Goal: Task Accomplishment & Management: Manage account settings

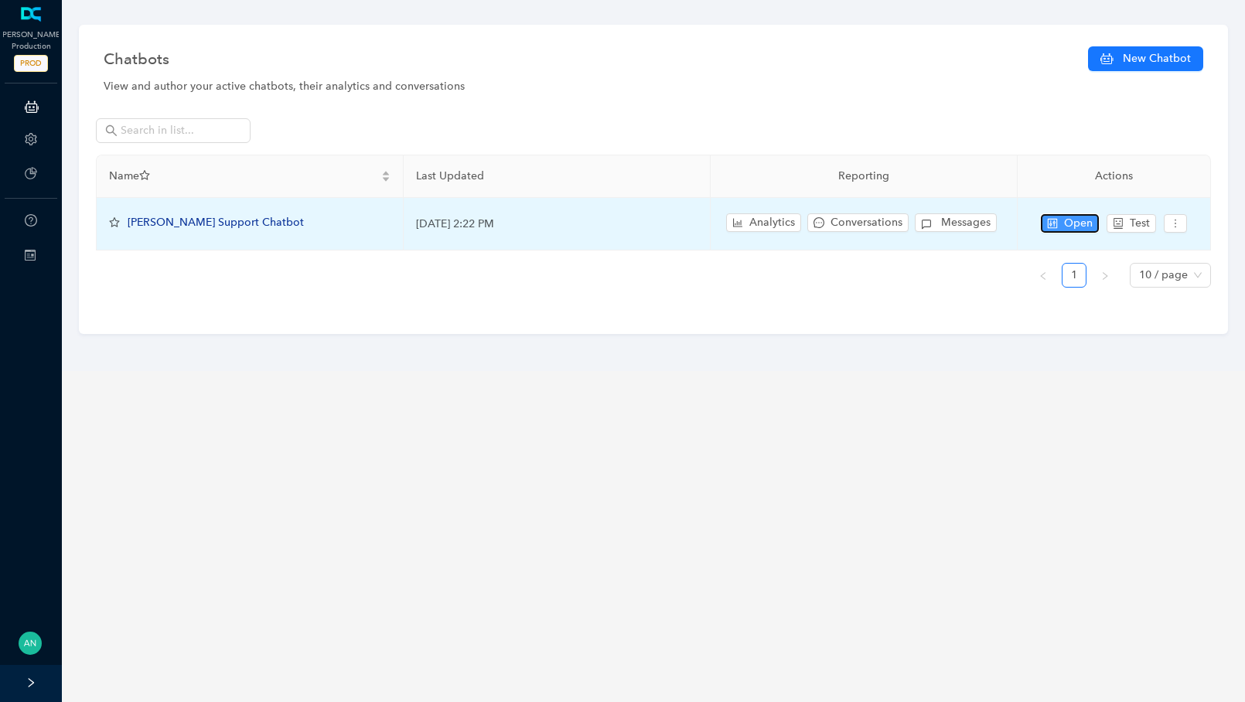
click at [1071, 217] on span "Open" at bounding box center [1078, 223] width 29 height 17
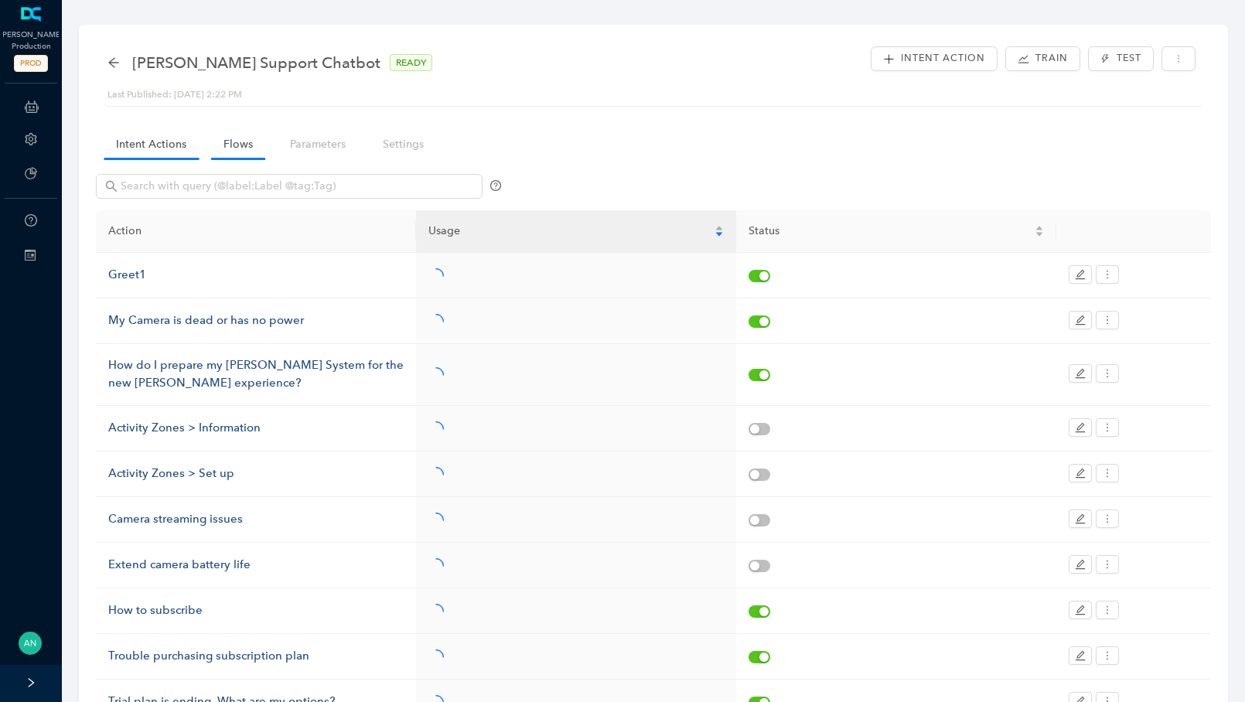
click at [251, 135] on link "Flows" at bounding box center [238, 144] width 54 height 29
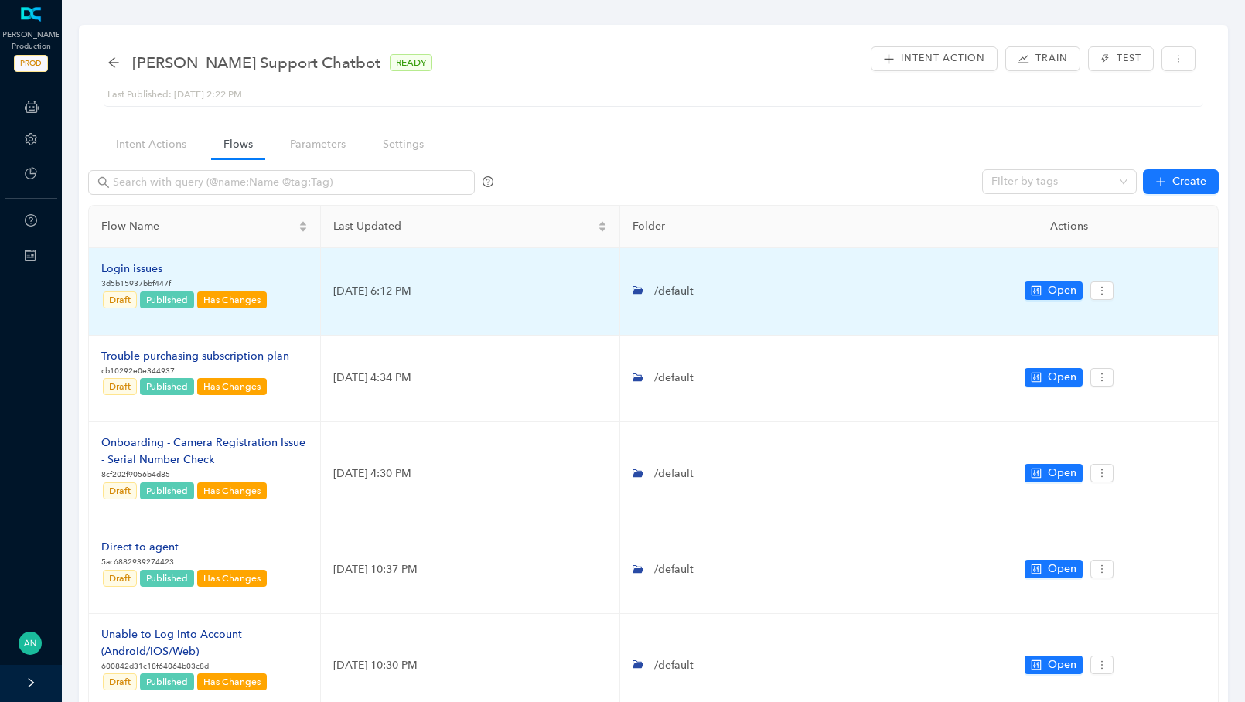
click at [149, 272] on div "Login issues" at bounding box center [184, 269] width 167 height 17
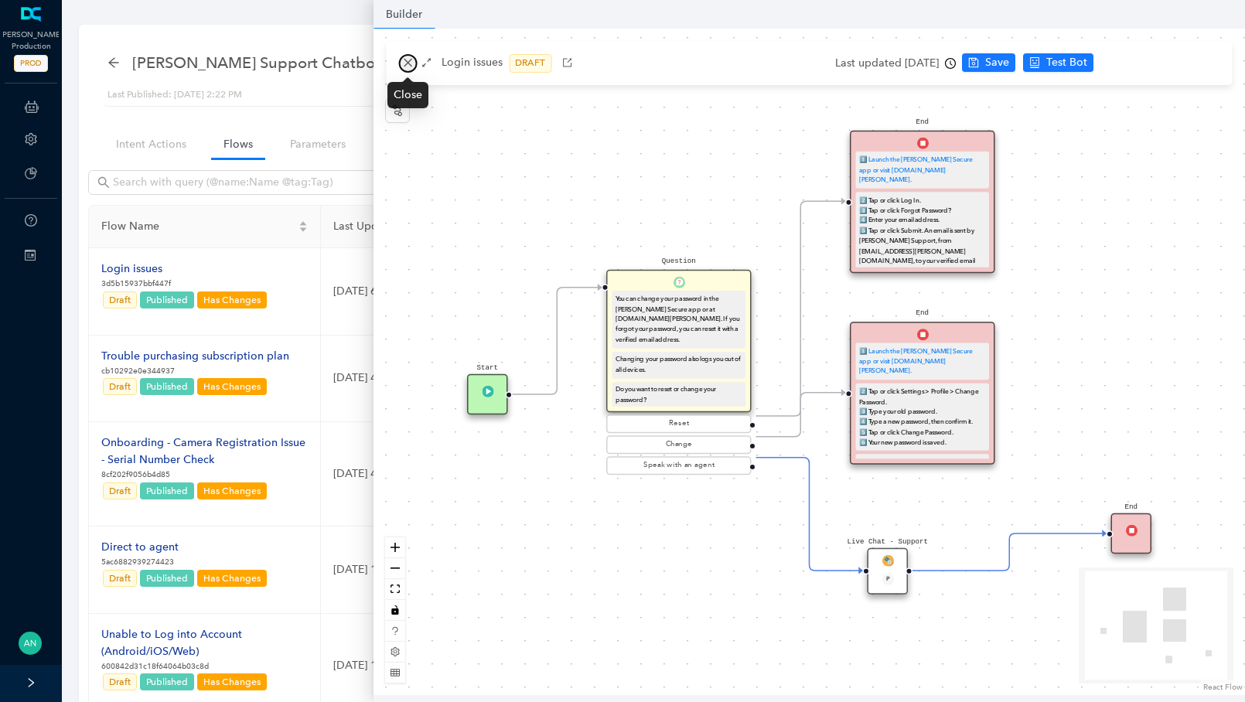
click at [402, 63] on icon "close" at bounding box center [407, 62] width 11 height 11
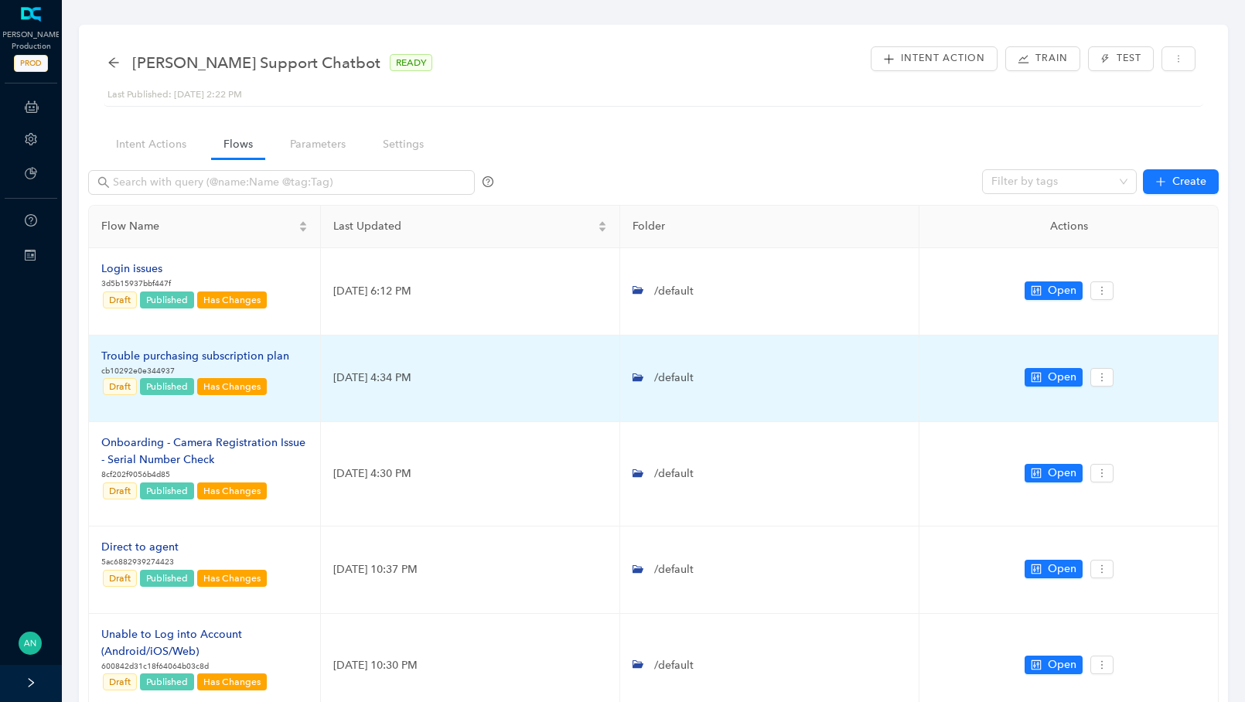
click at [149, 357] on div "Trouble purchasing subscription plan" at bounding box center [195, 356] width 188 height 17
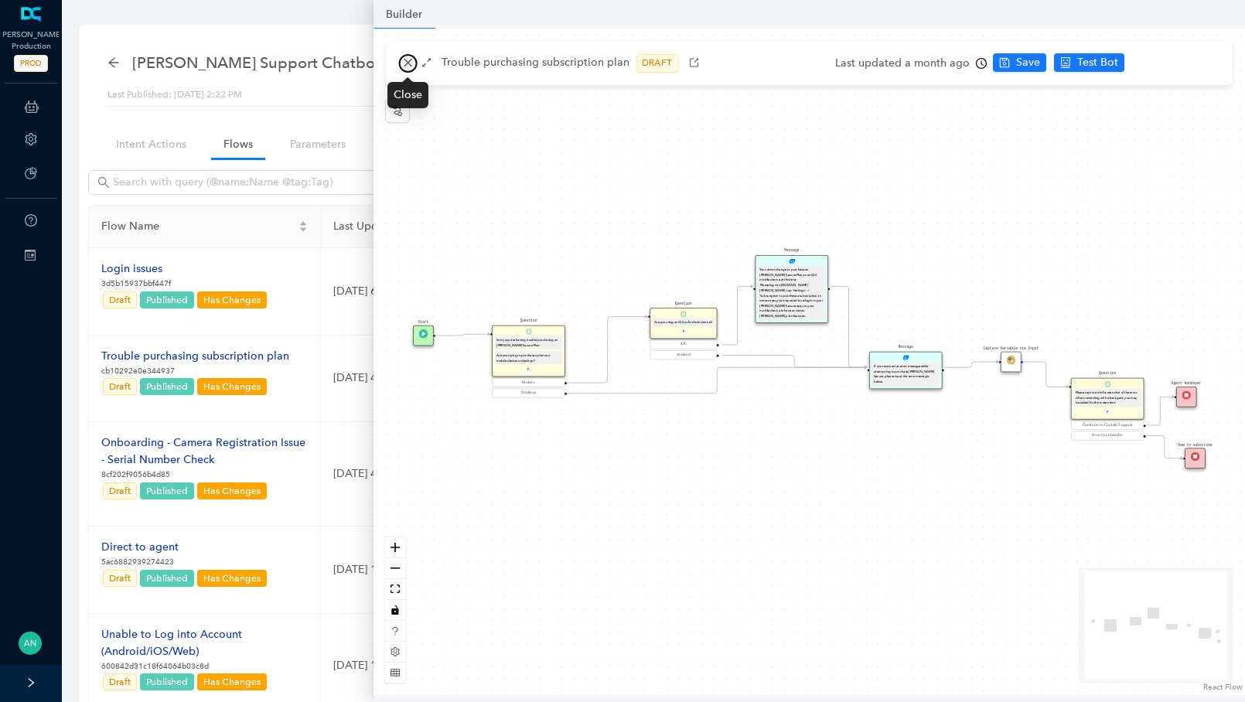
click at [403, 62] on icon "close" at bounding box center [407, 62] width 11 height 11
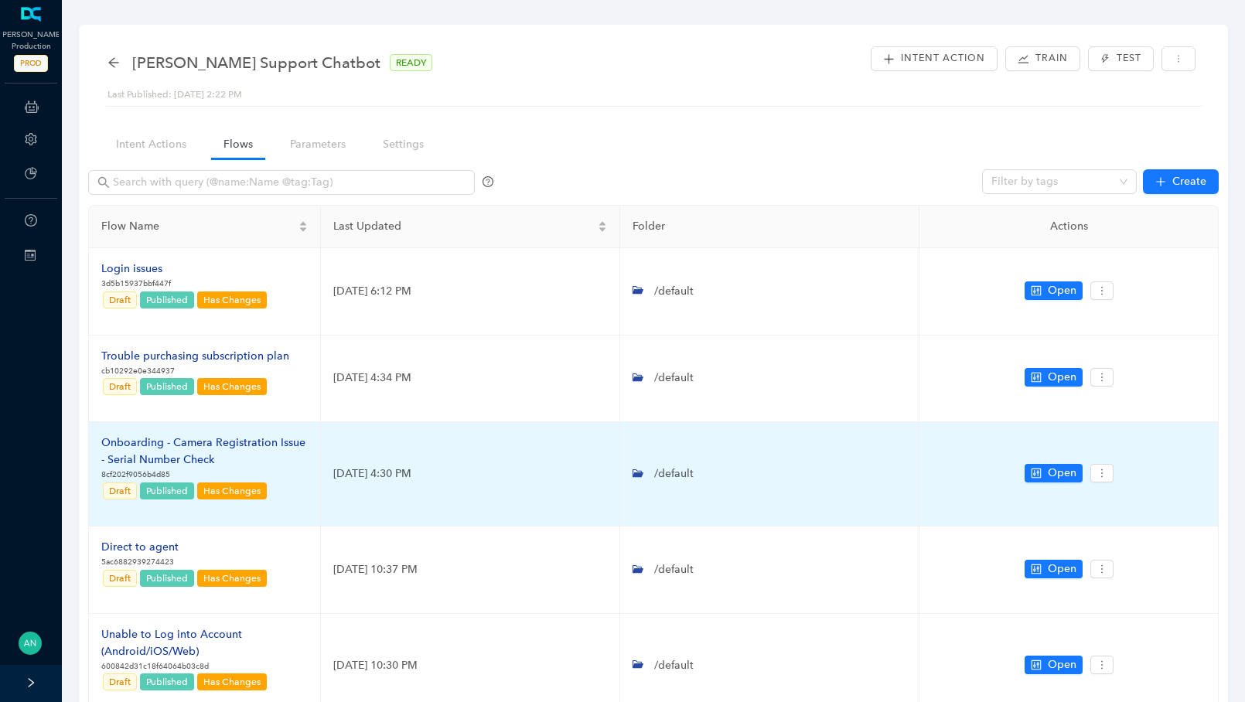
click at [215, 440] on div "Onboarding - Camera Registration Issue - Serial Number Check" at bounding box center [204, 452] width 207 height 34
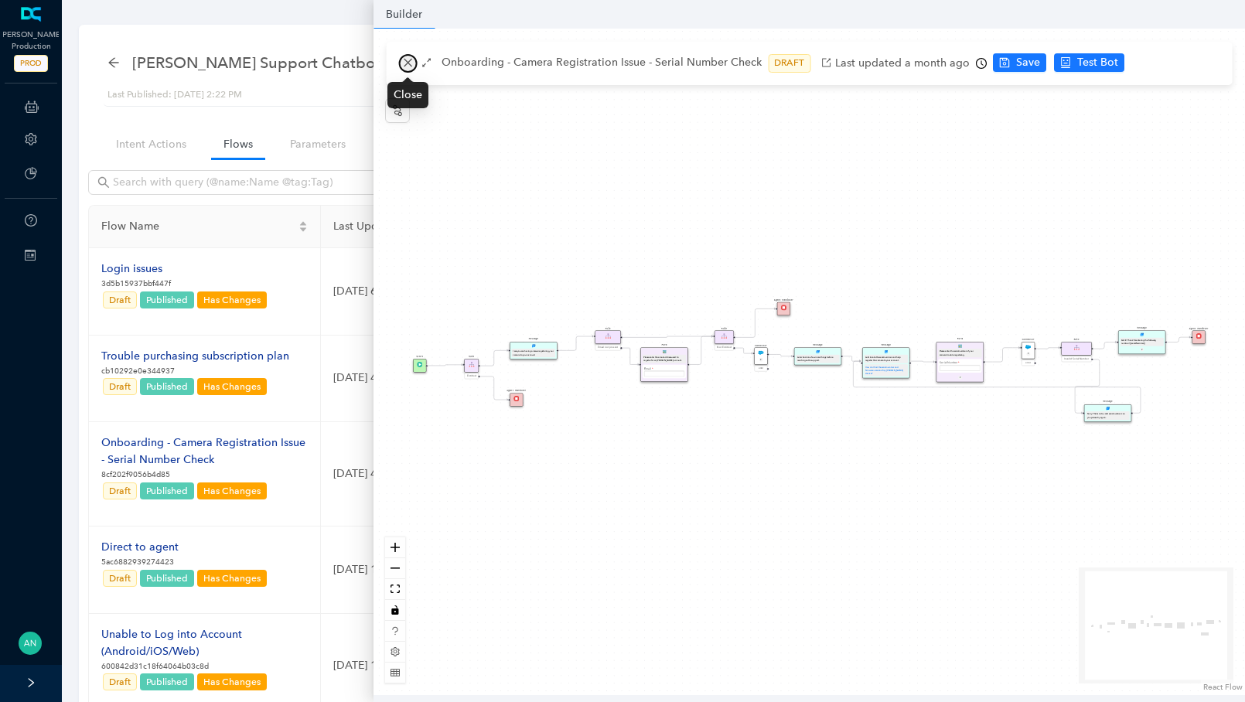
click at [408, 66] on icon "close" at bounding box center [407, 62] width 11 height 11
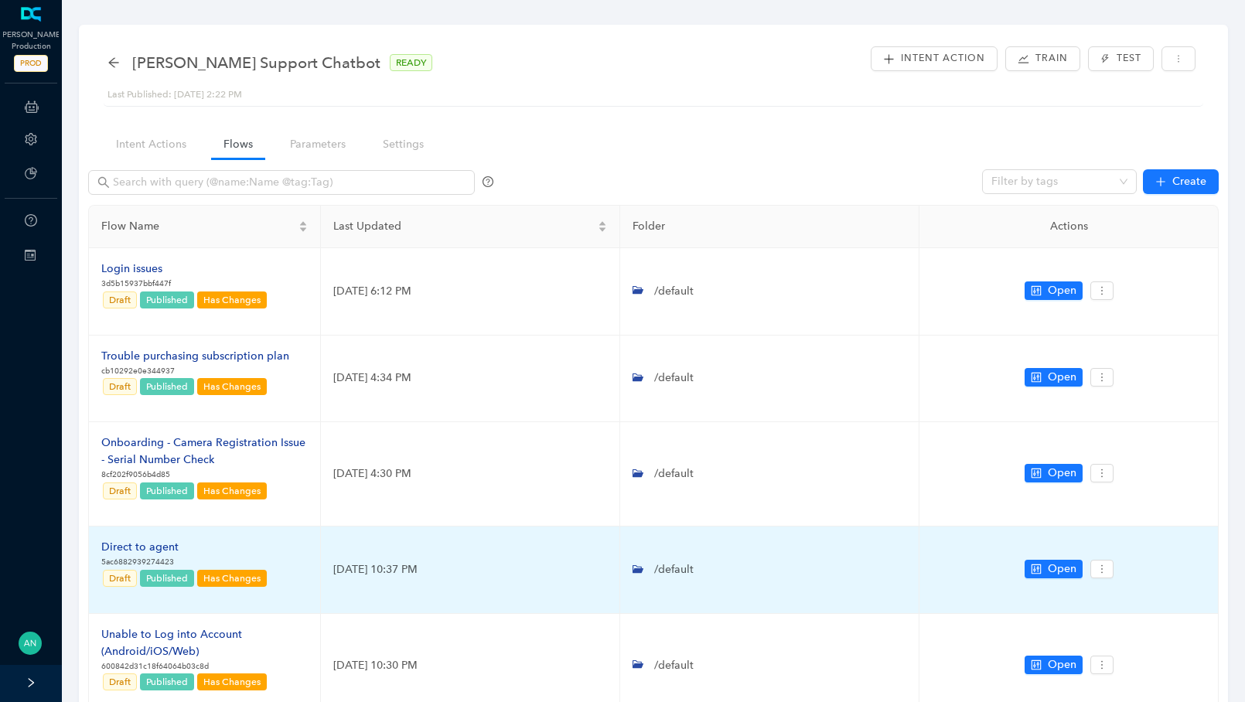
click at [140, 547] on div "Direct to agent" at bounding box center [184, 547] width 167 height 17
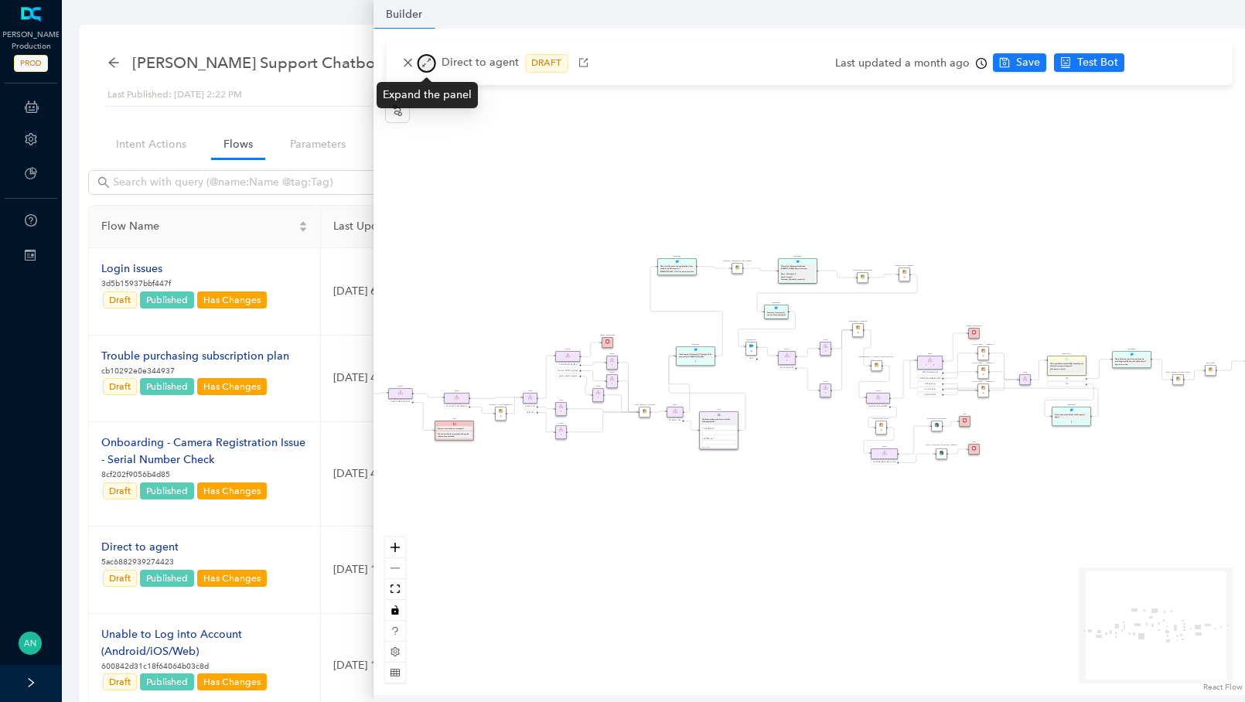
click at [429, 62] on icon "arrows-alt" at bounding box center [426, 62] width 11 height 11
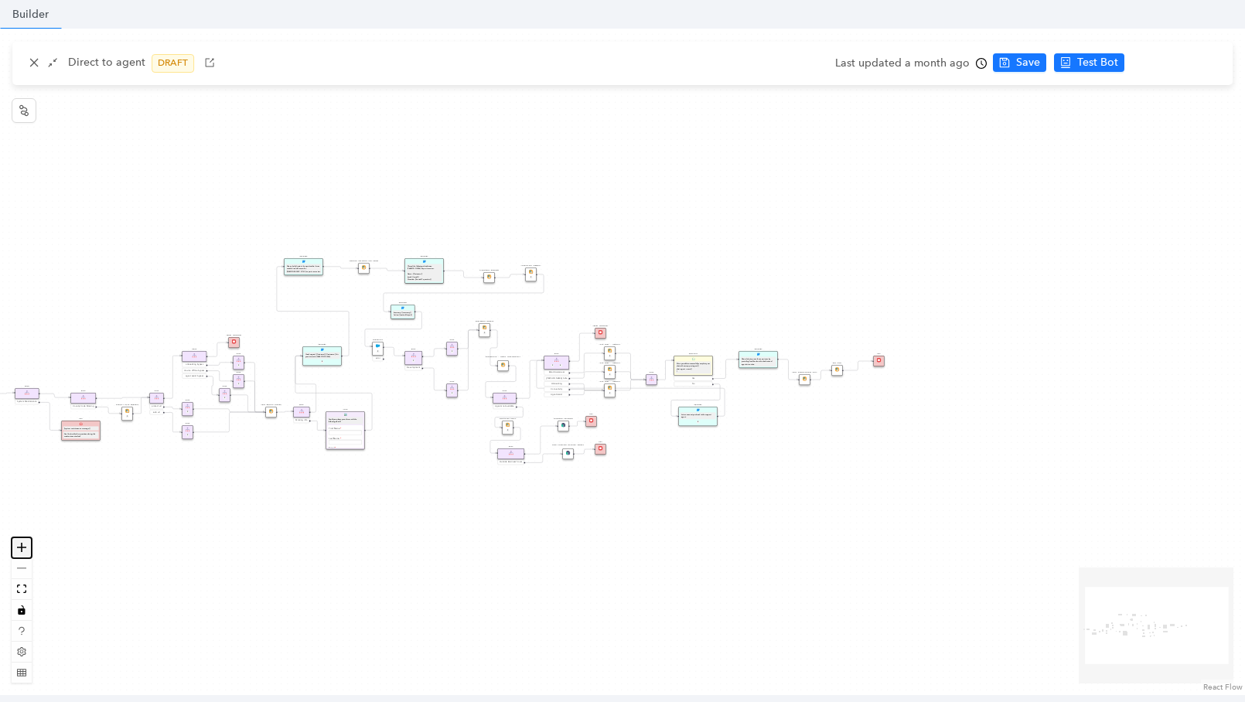
click at [24, 543] on icon "zoom in" at bounding box center [21, 547] width 9 height 9
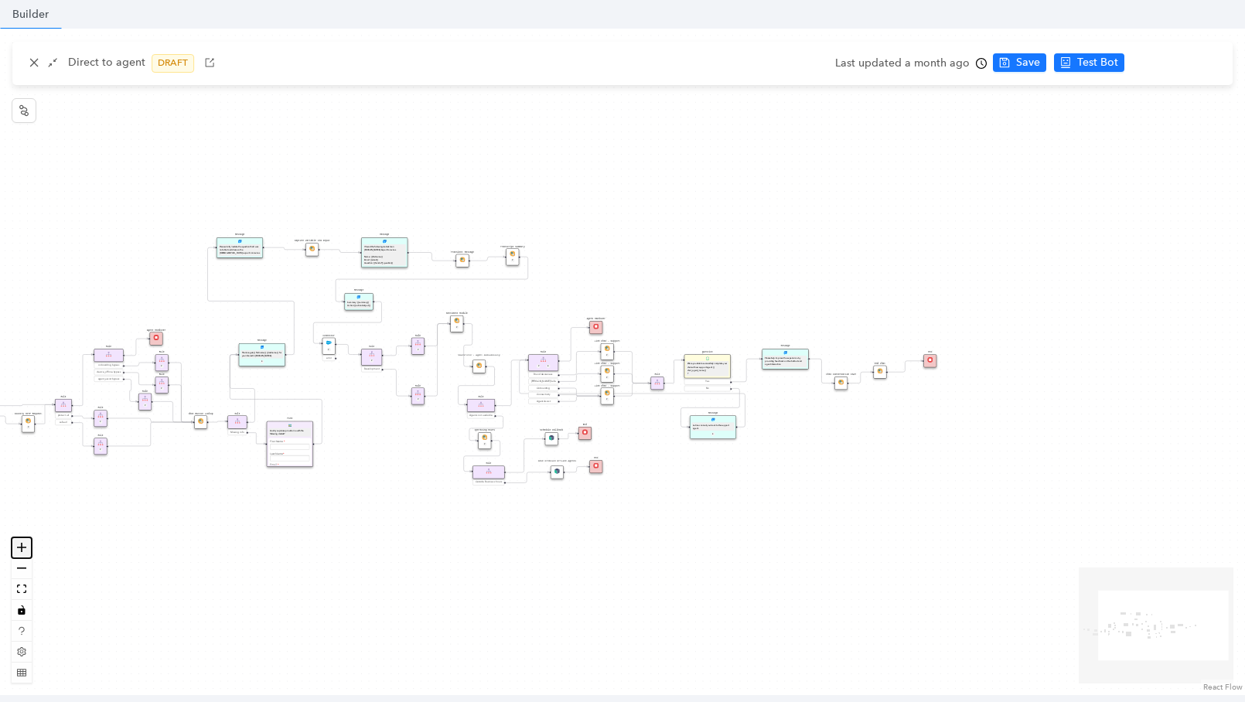
click at [24, 543] on icon "zoom in" at bounding box center [21, 547] width 9 height 9
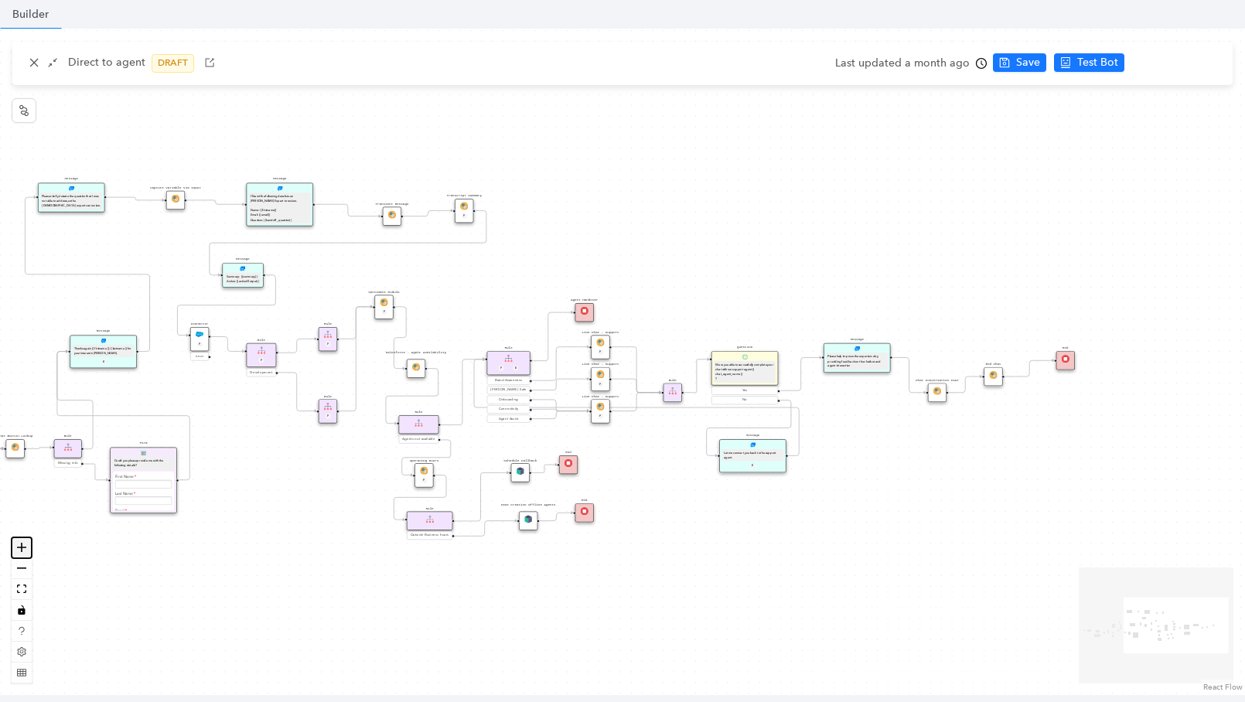
click at [24, 543] on icon "zoom in" at bounding box center [21, 547] width 9 height 9
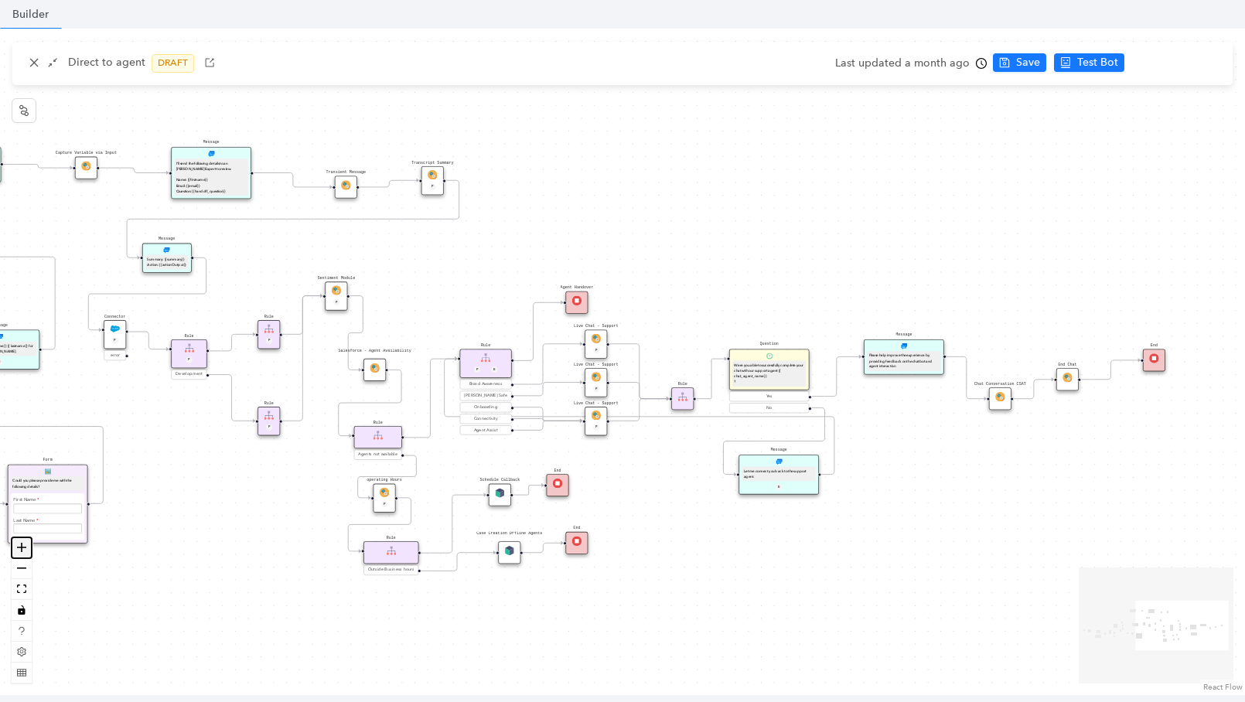
click at [24, 543] on icon "zoom in" at bounding box center [21, 547] width 9 height 9
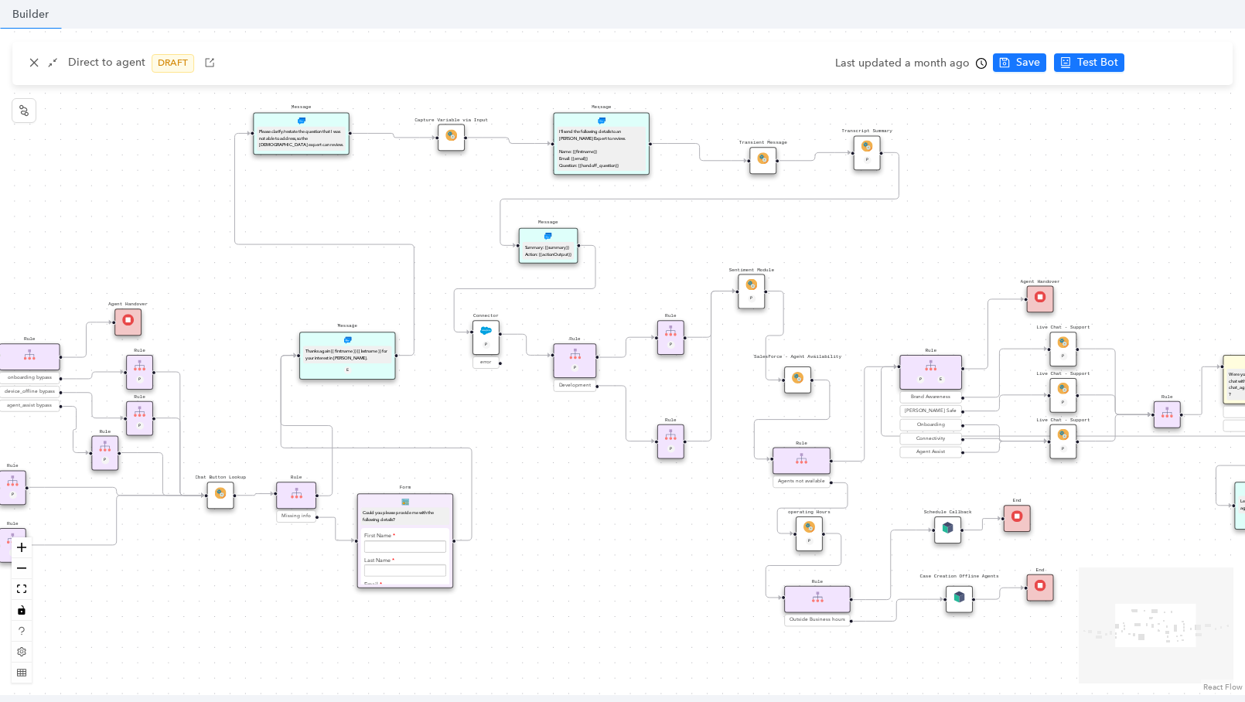
drag, startPoint x: 150, startPoint y: 518, endPoint x: 623, endPoint y: 526, distance: 472.7
click at [623, 526] on div "operating Hours P Sentiment Module P Question Were you able to successfully com…" at bounding box center [622, 362] width 1245 height 667
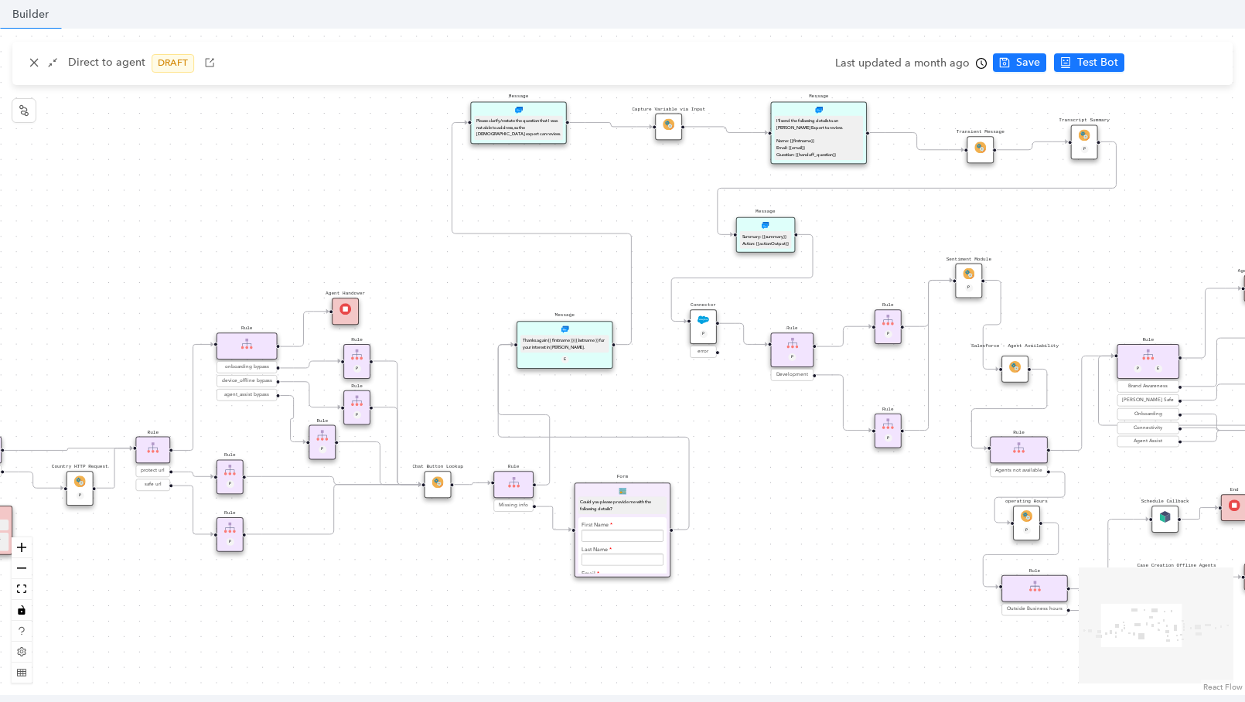
drag, startPoint x: 215, startPoint y: 406, endPoint x: 461, endPoint y: 395, distance: 246.2
click at [461, 395] on div "operating Hours P Sentiment Module P Question Were you able to successfully com…" at bounding box center [622, 362] width 1245 height 667
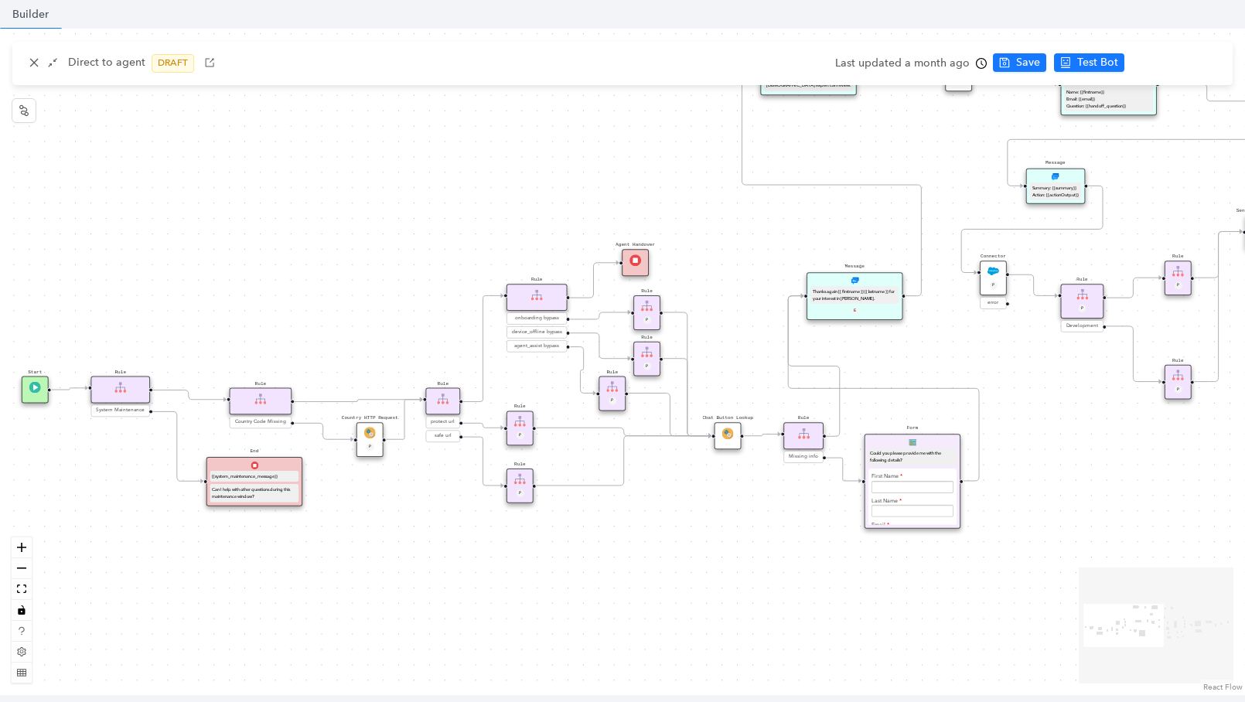
drag, startPoint x: 142, startPoint y: 330, endPoint x: 403, endPoint y: 282, distance: 266.0
click at [403, 282] on div "operating Hours P Sentiment Module P Question Were you able to successfully com…" at bounding box center [622, 362] width 1245 height 667
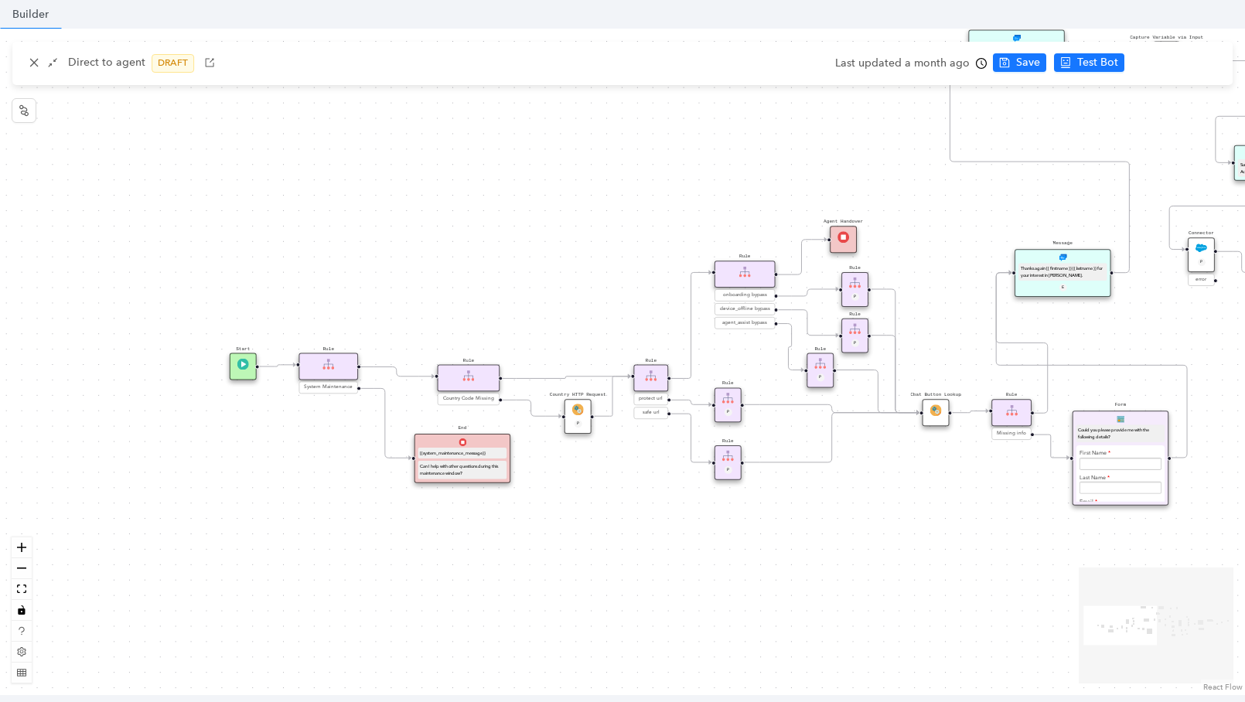
drag, startPoint x: 284, startPoint y: 285, endPoint x: 494, endPoint y: 261, distance: 211.7
click at [494, 261] on div "operating Hours P Sentiment Module P Question Were you able to successfully com…" at bounding box center [622, 362] width 1245 height 667
click at [36, 63] on icon "close" at bounding box center [34, 62] width 11 height 11
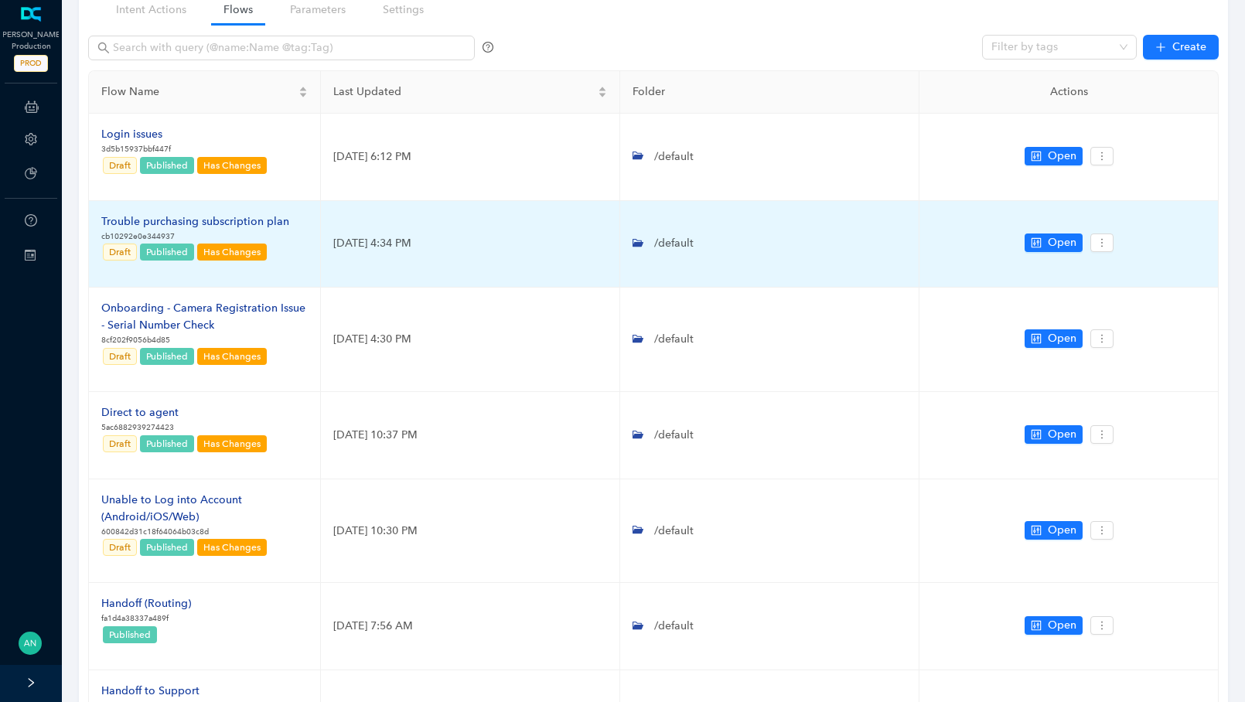
scroll to position [137, 0]
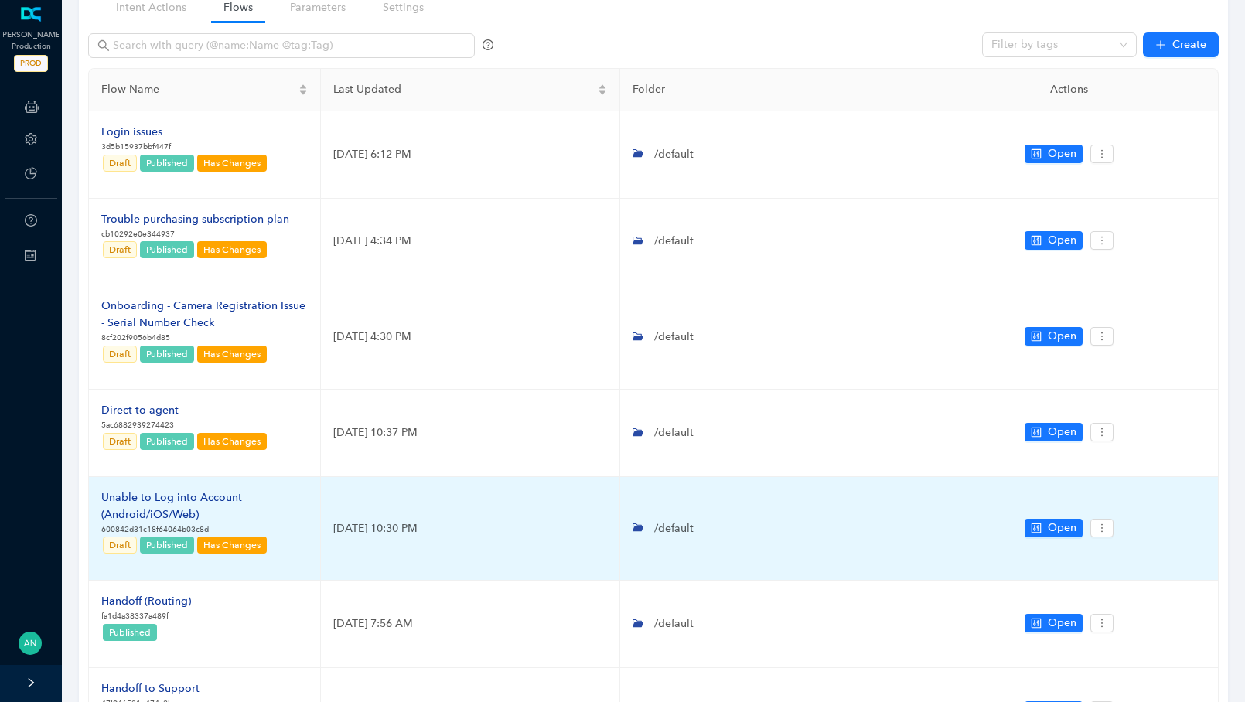
click at [178, 506] on div "Unable to Log into Account (Android/iOS/Web)" at bounding box center [204, 507] width 207 height 34
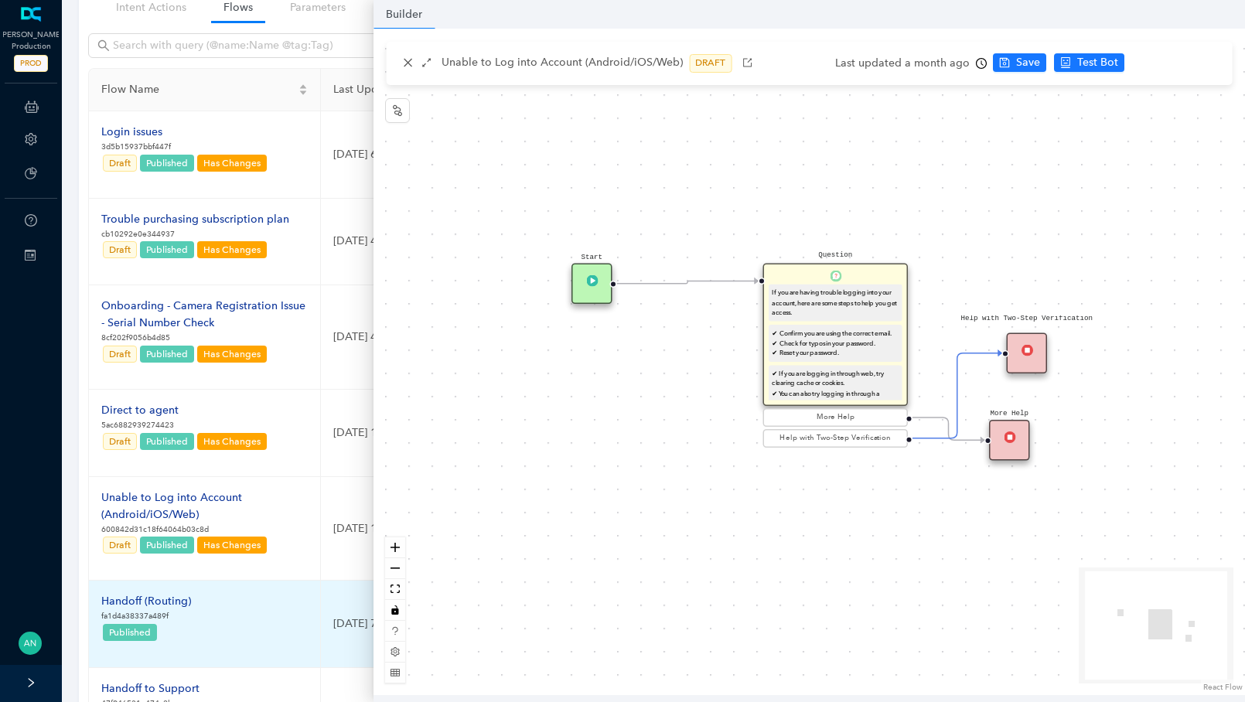
click at [131, 600] on div "Handoff (Routing)" at bounding box center [146, 601] width 90 height 17
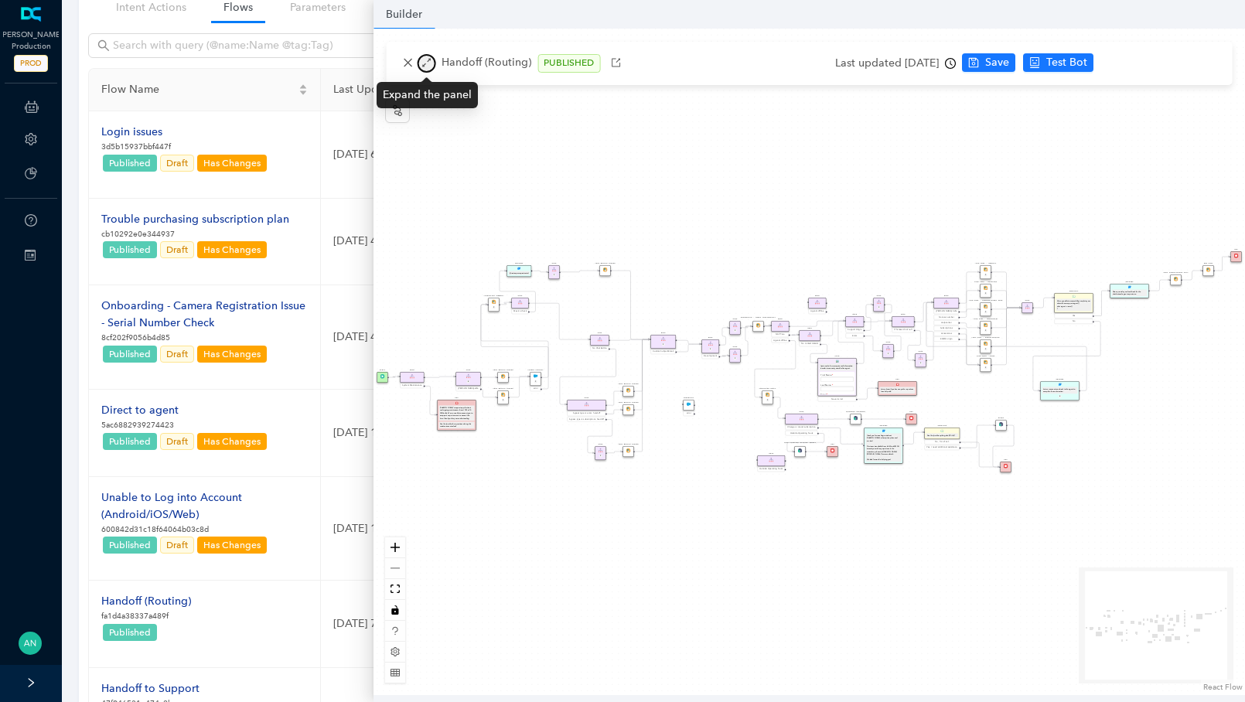
click at [422, 67] on icon "arrows-alt" at bounding box center [426, 63] width 9 height 9
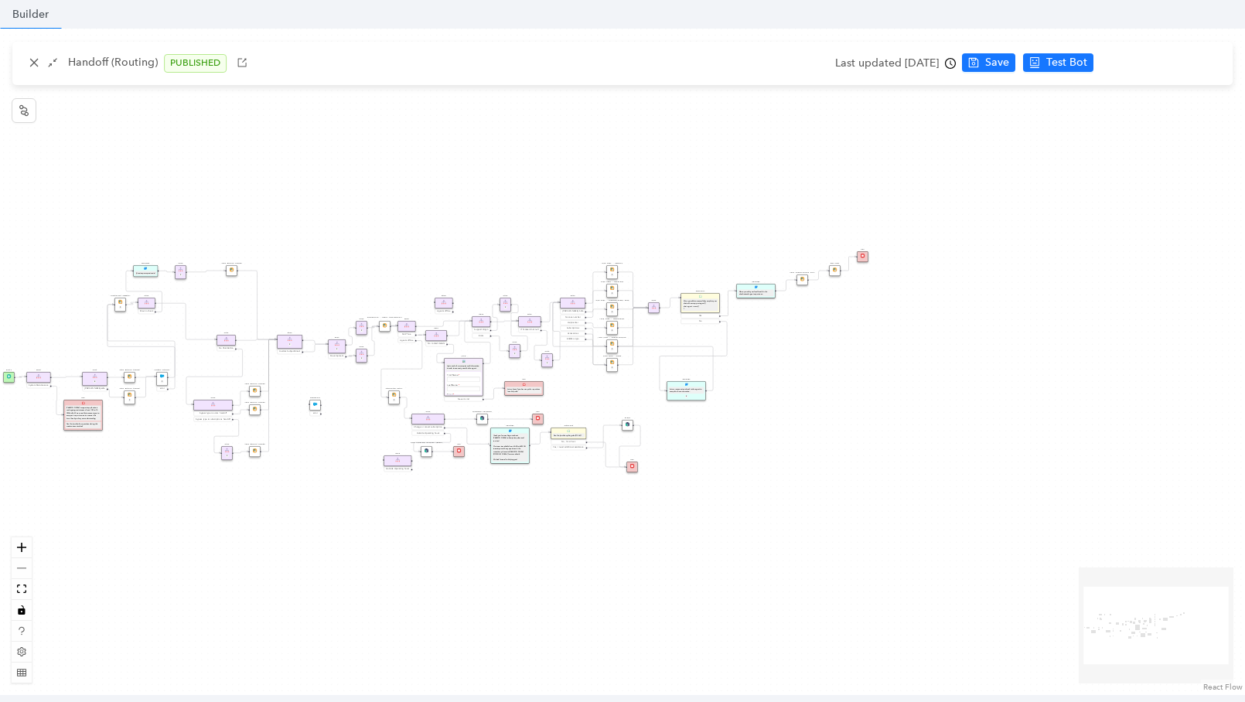
click at [32, 548] on div "Chat Button Lookup Rule P Rule Mexico check End Let me know if you have any oth…" at bounding box center [622, 362] width 1245 height 667
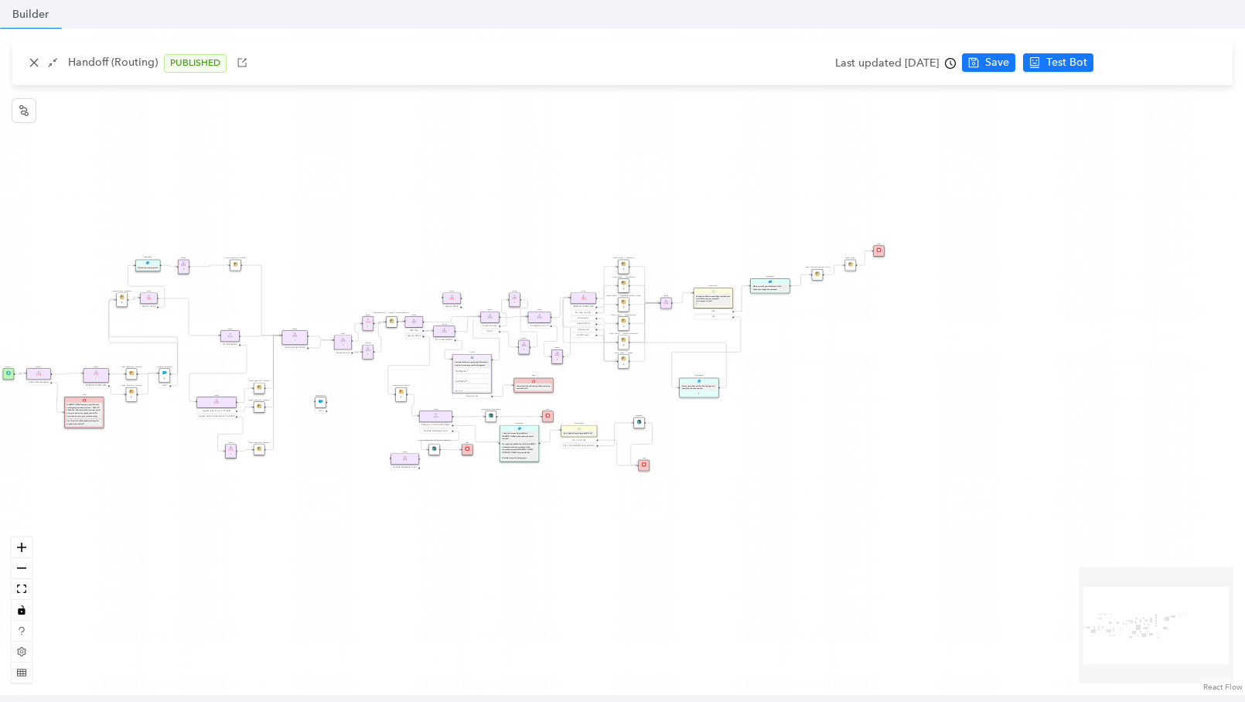
click at [32, 548] on div "Chat Button Lookup Rule P Rule Mexico check End Let me know if you have any oth…" at bounding box center [622, 362] width 1245 height 667
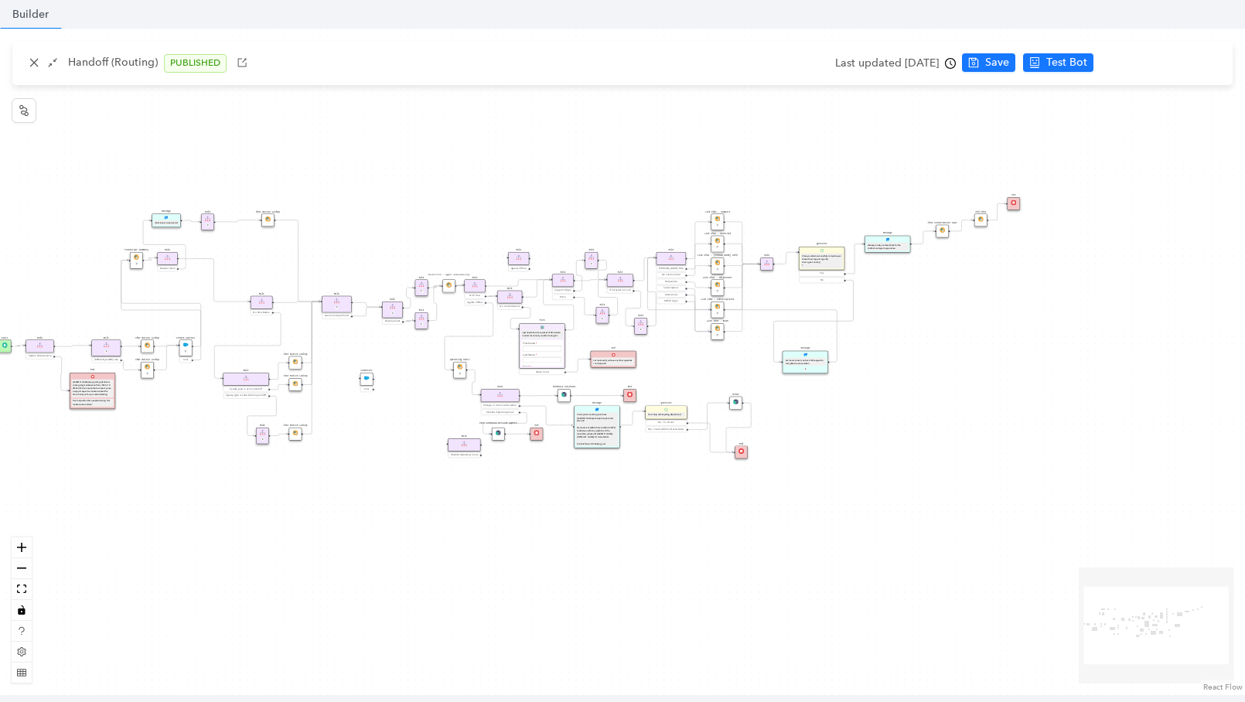
click at [32, 548] on div "Chat Button Lookup Rule P Rule Mexico check End Let me know if you have any oth…" at bounding box center [622, 362] width 1245 height 667
click at [15, 544] on button "zoom in" at bounding box center [22, 548] width 20 height 21
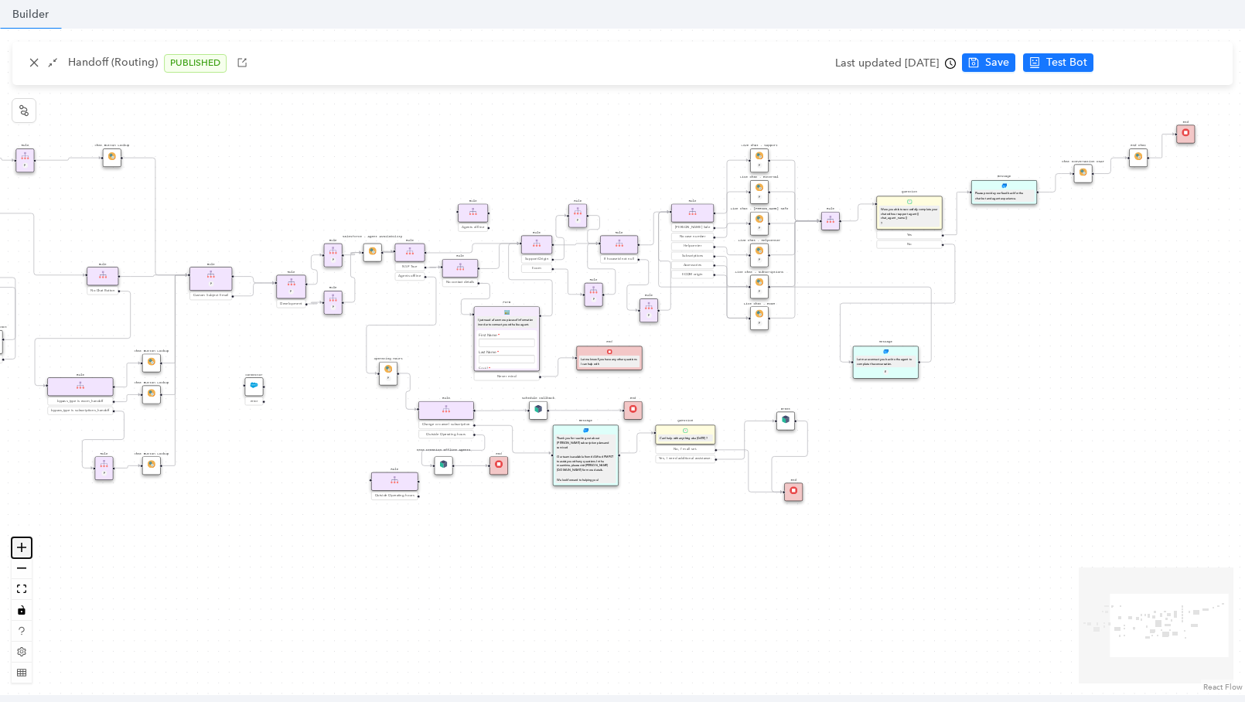
click at [24, 543] on icon "zoom in" at bounding box center [21, 547] width 9 height 9
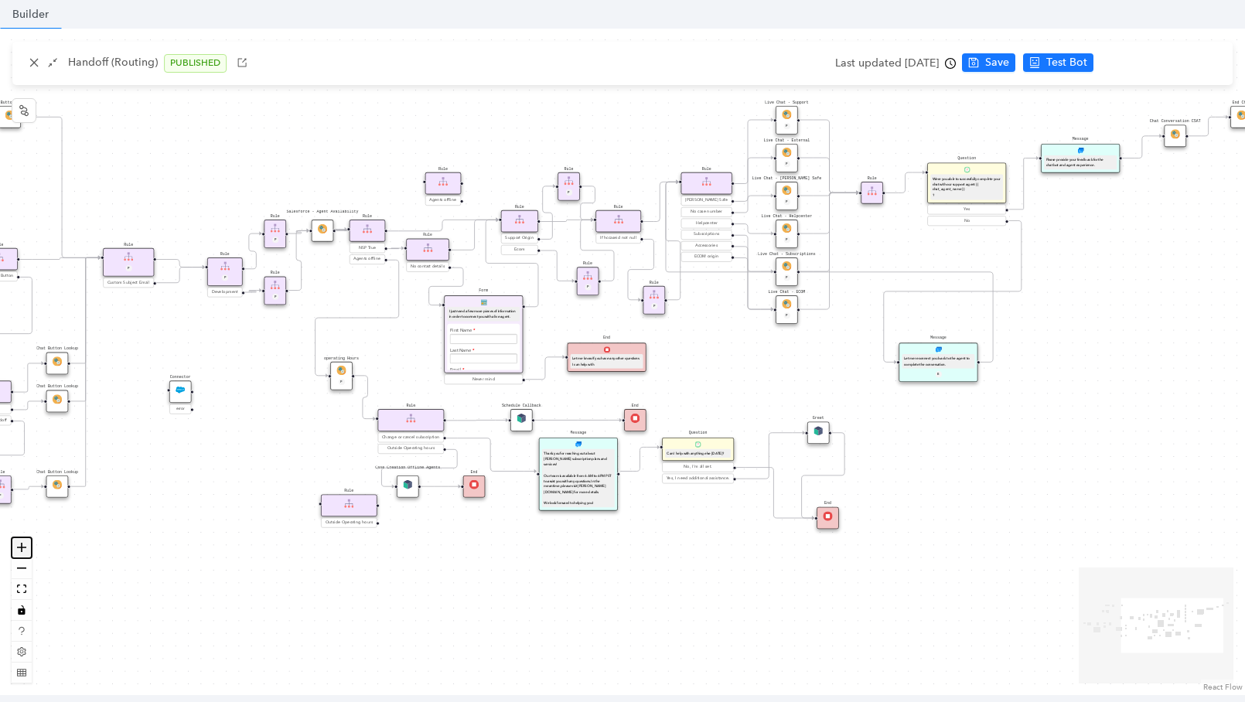
click at [24, 543] on icon "zoom in" at bounding box center [21, 547] width 9 height 9
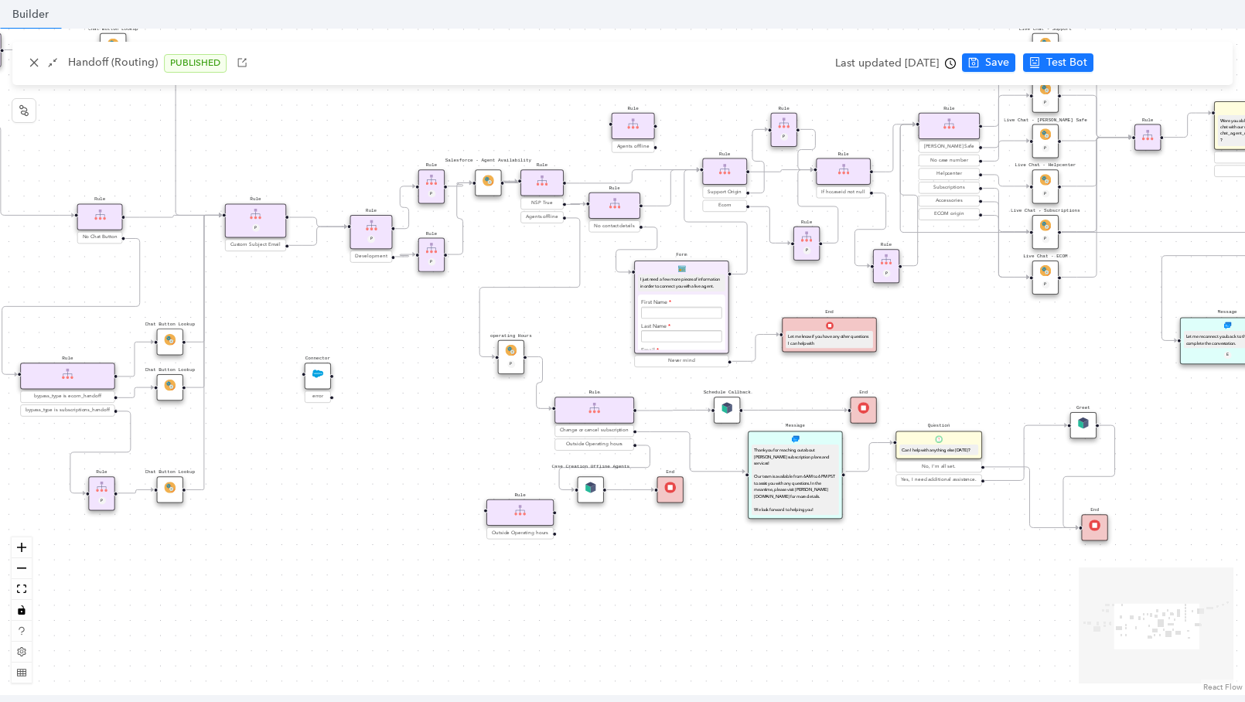
drag, startPoint x: 201, startPoint y: 480, endPoint x: 598, endPoint y: 468, distance: 397.0
click at [598, 468] on div "Chat Button Lookup Rule P Rule Mexico check End Let me know if you have any oth…" at bounding box center [622, 362] width 1245 height 667
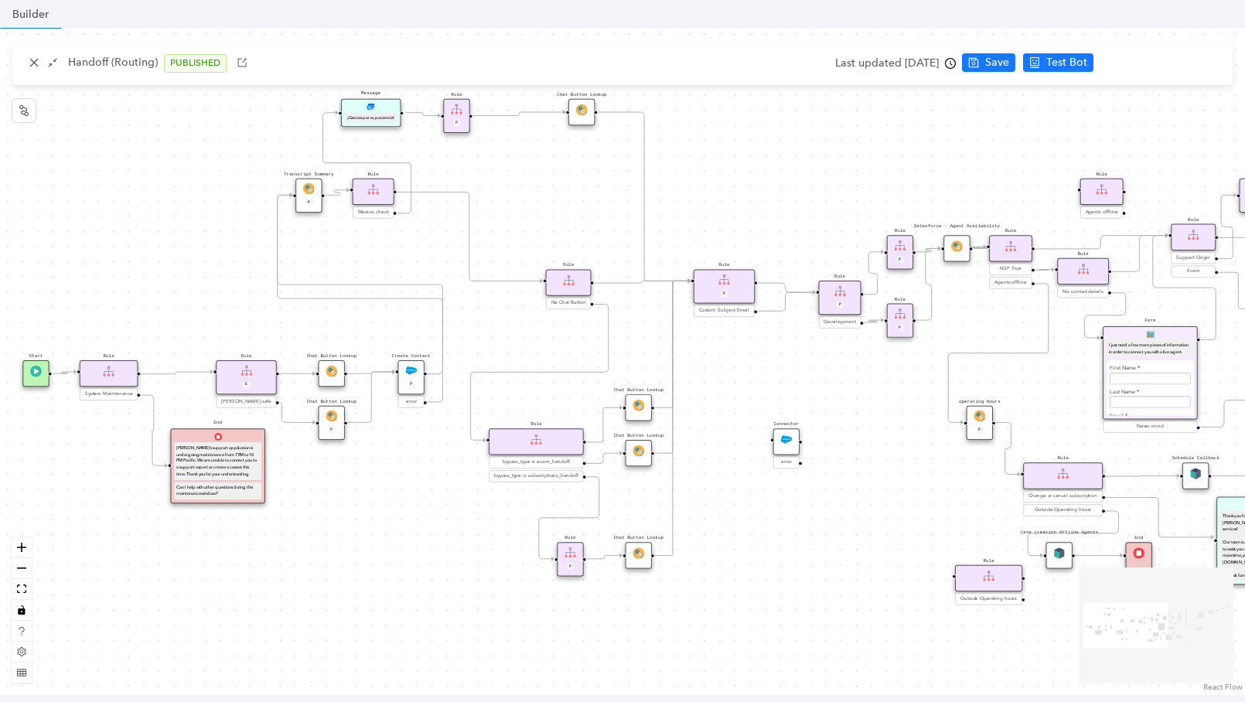
drag, startPoint x: 160, startPoint y: 477, endPoint x: 599, endPoint y: 528, distance: 441.6
click at [610, 547] on div "Chat Button Lookup Rule P Rule Mexico check End Let me know if you have any oth…" at bounding box center [622, 362] width 1245 height 667
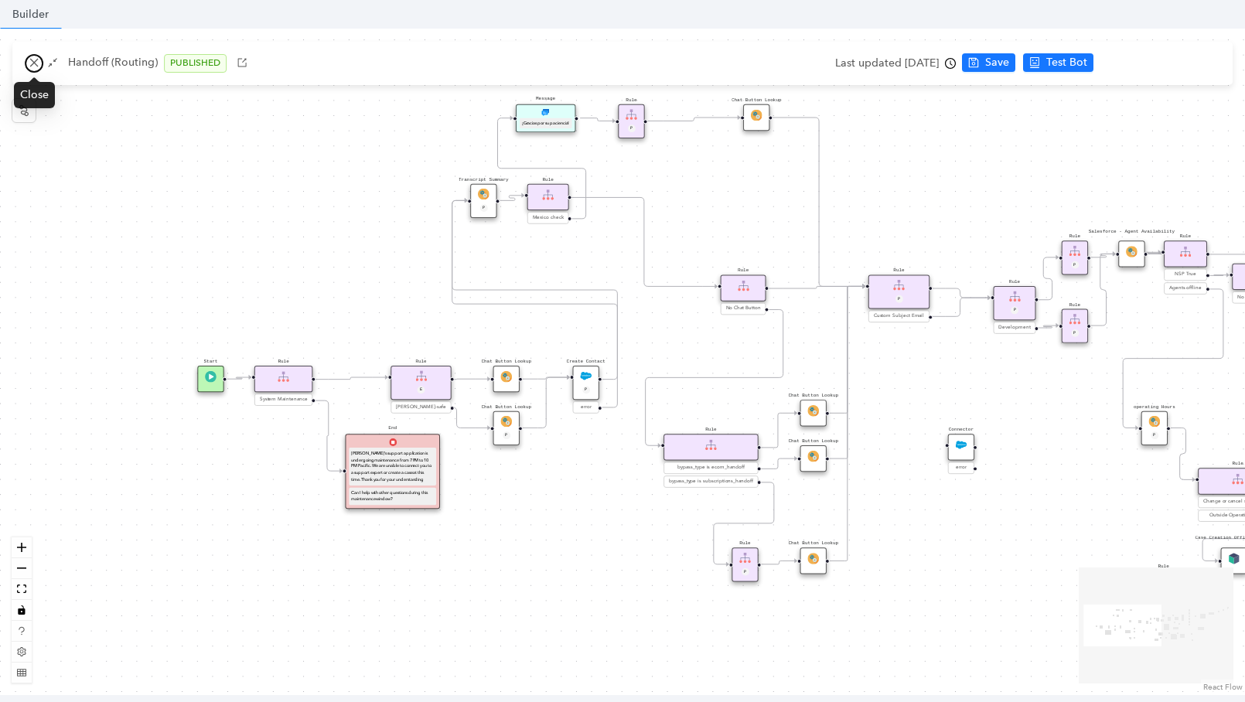
drag, startPoint x: 32, startPoint y: 60, endPoint x: 124, endPoint y: 189, distance: 158.0
click at [32, 60] on icon "close" at bounding box center [34, 62] width 11 height 11
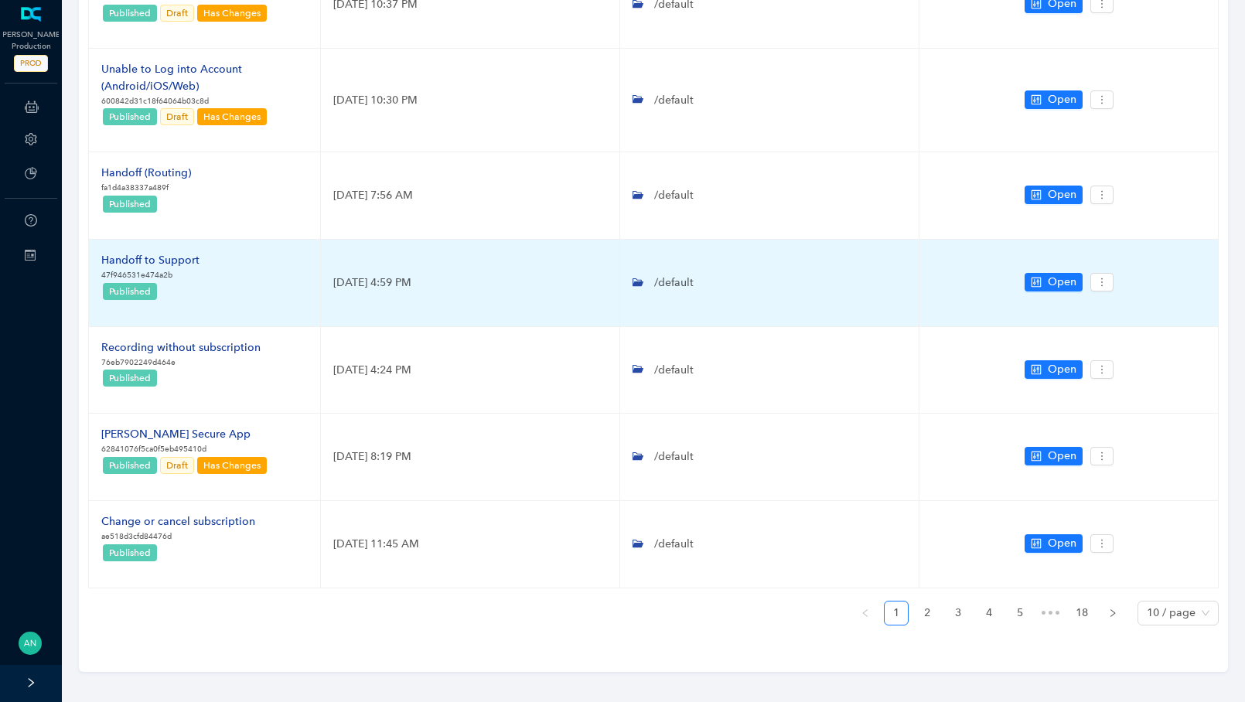
scroll to position [572, 0]
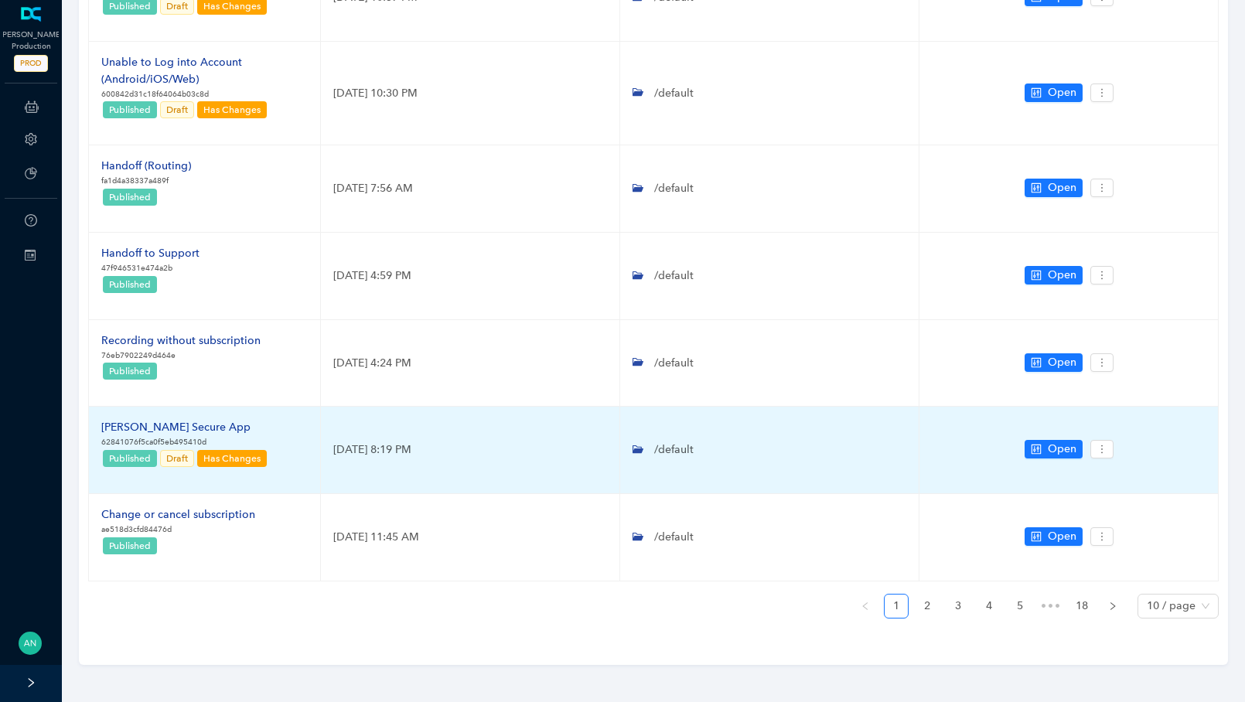
click at [167, 432] on div "Arlo Secure App" at bounding box center [184, 427] width 167 height 17
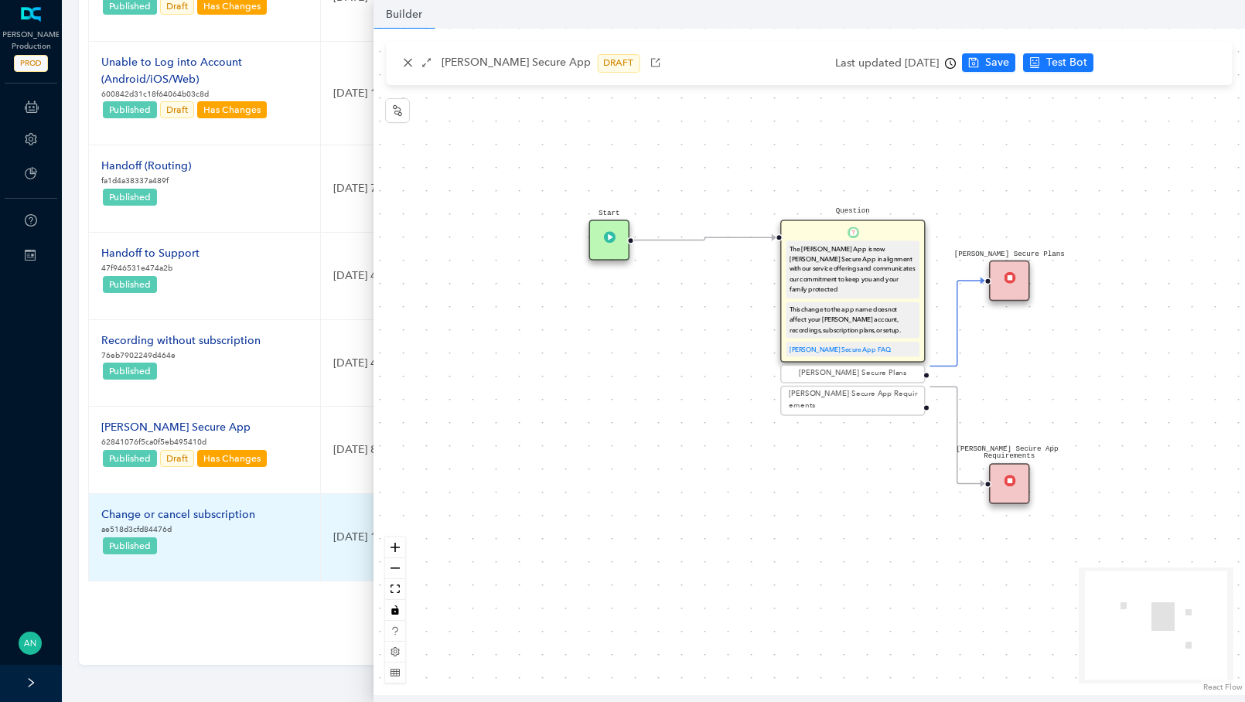
click at [135, 508] on div "Change or cancel subscription" at bounding box center [178, 515] width 154 height 17
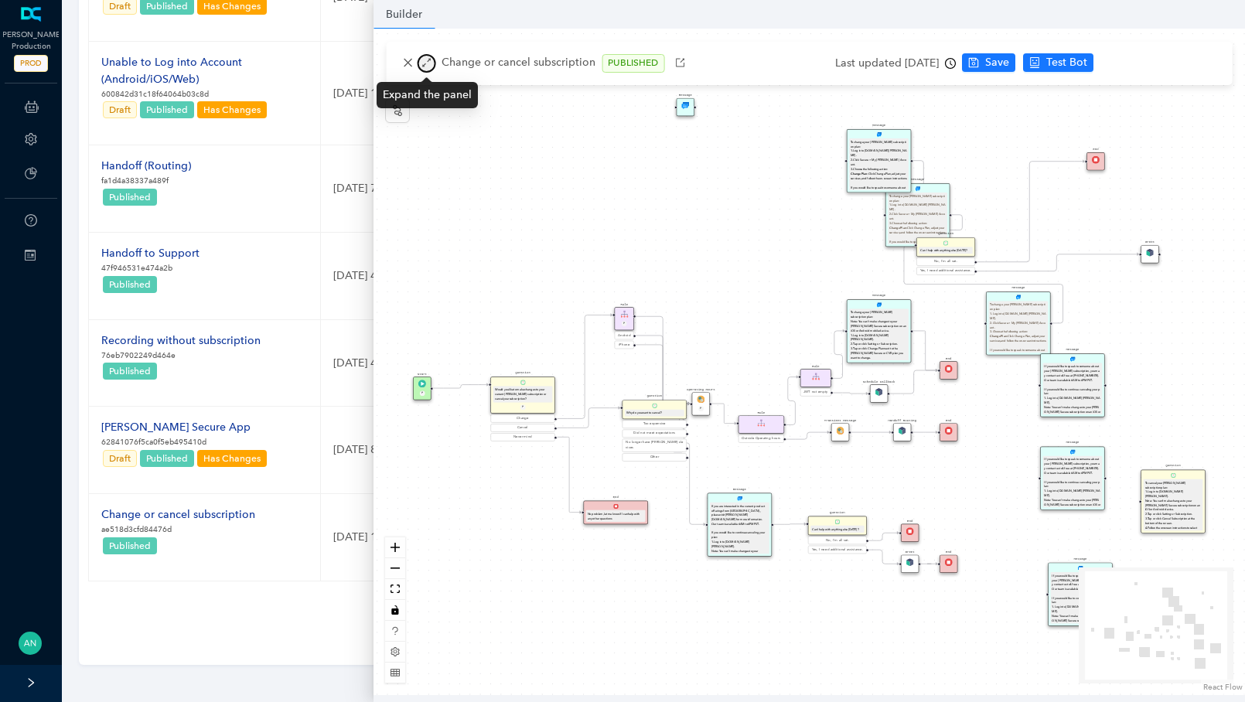
click at [432, 57] on button "button" at bounding box center [426, 63] width 19 height 19
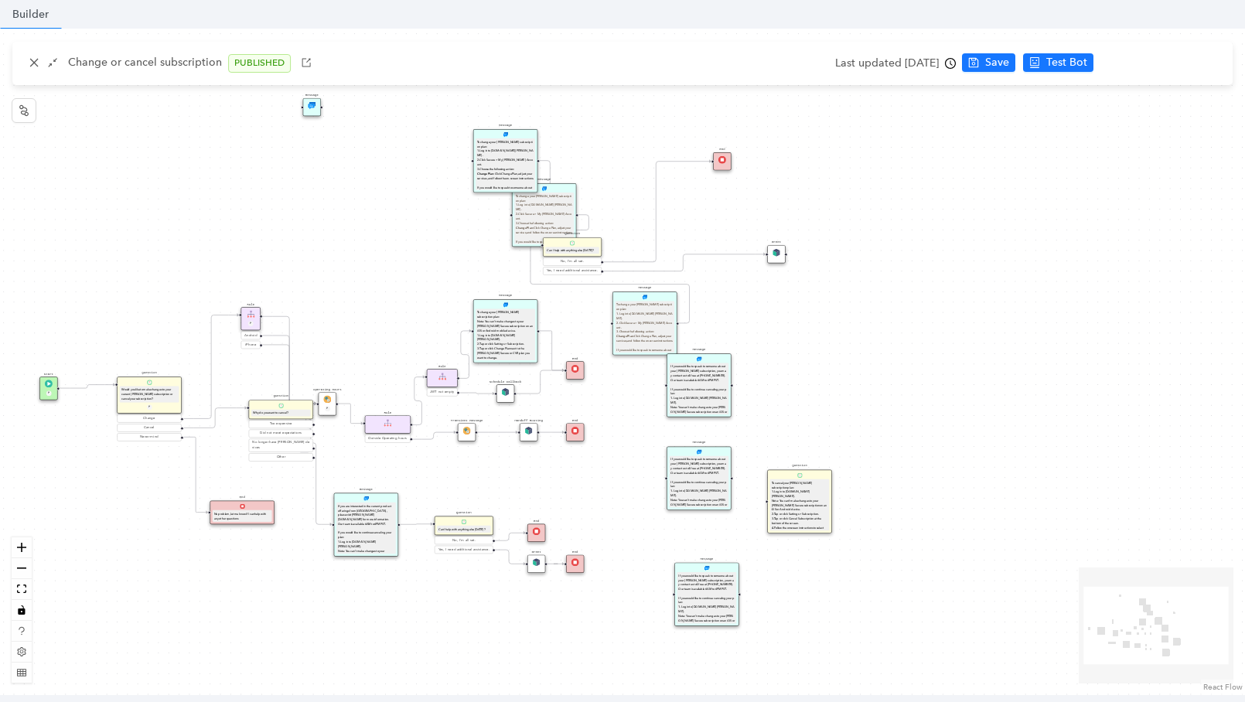
click at [10, 548] on div "End Message To change your Arlo subscription plan: Note: You can’t make changes…" at bounding box center [622, 362] width 1245 height 667
click at [22, 544] on icon "zoom in" at bounding box center [21, 547] width 9 height 9
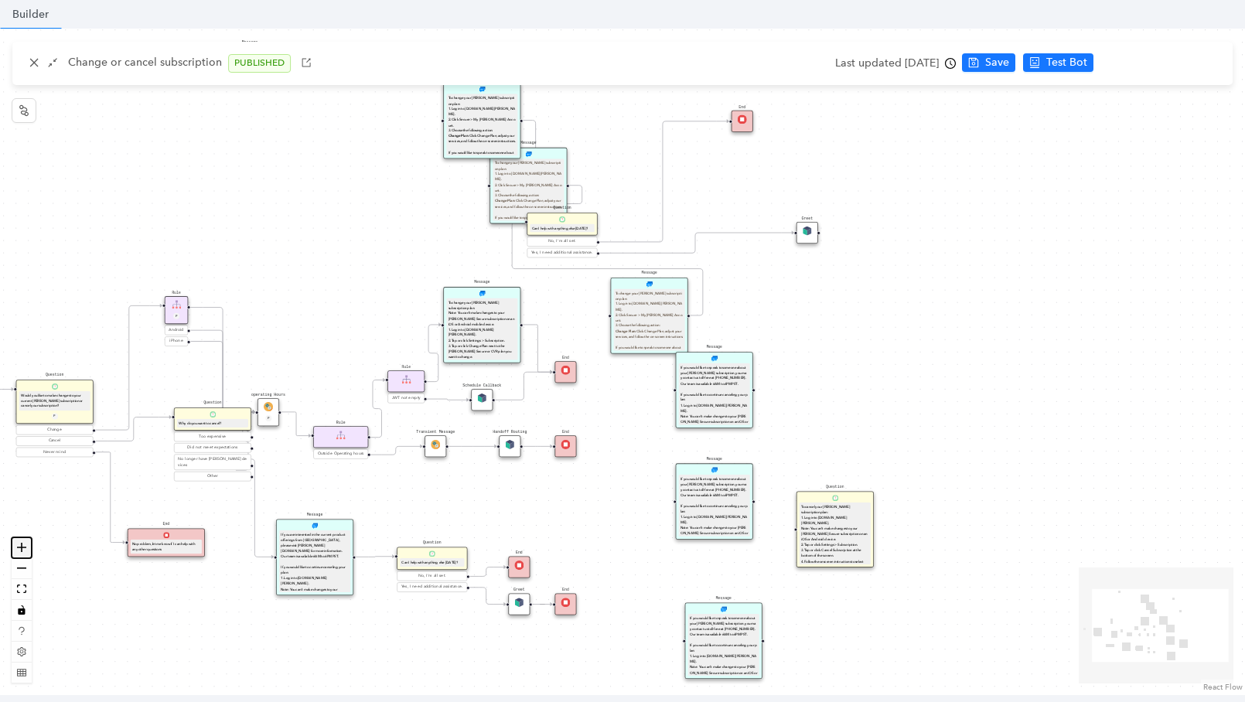
click at [22, 544] on icon "zoom in" at bounding box center [21, 547] width 9 height 9
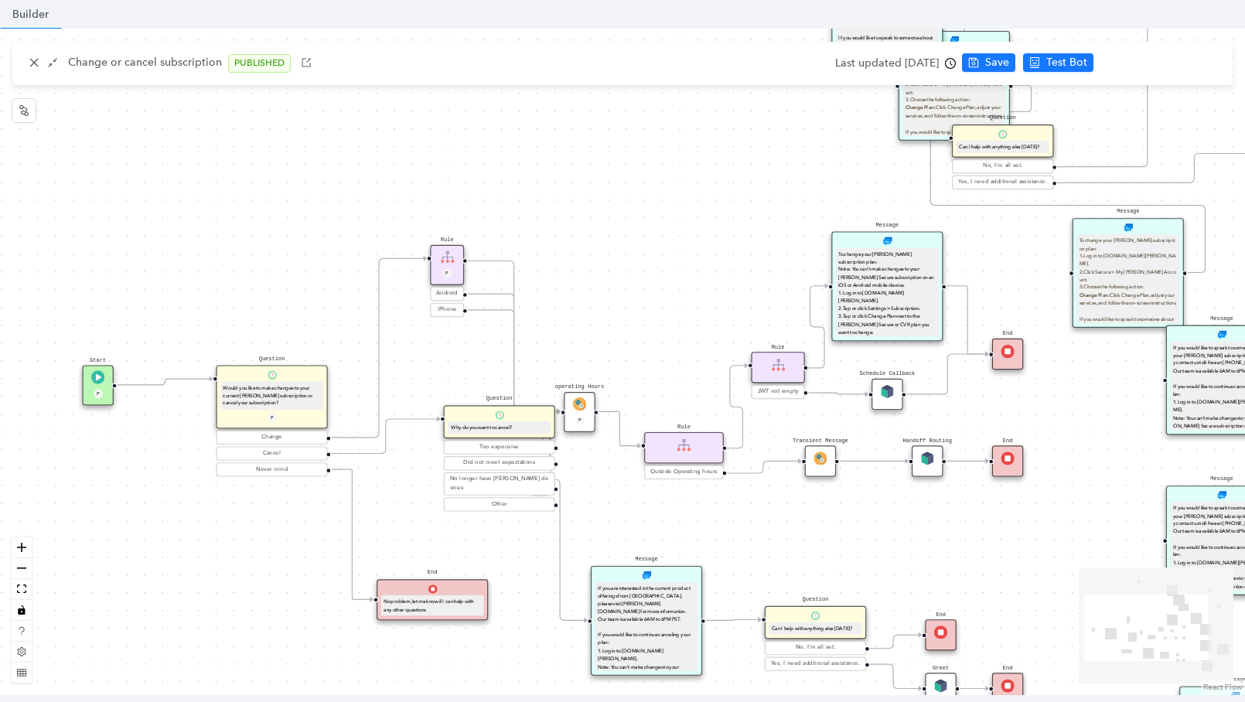
drag, startPoint x: 211, startPoint y: 531, endPoint x: 678, endPoint y: 509, distance: 467.8
click at [678, 509] on div "End Message To change your Arlo subscription plan: Note: You can’t make changes…" at bounding box center [622, 362] width 1245 height 667
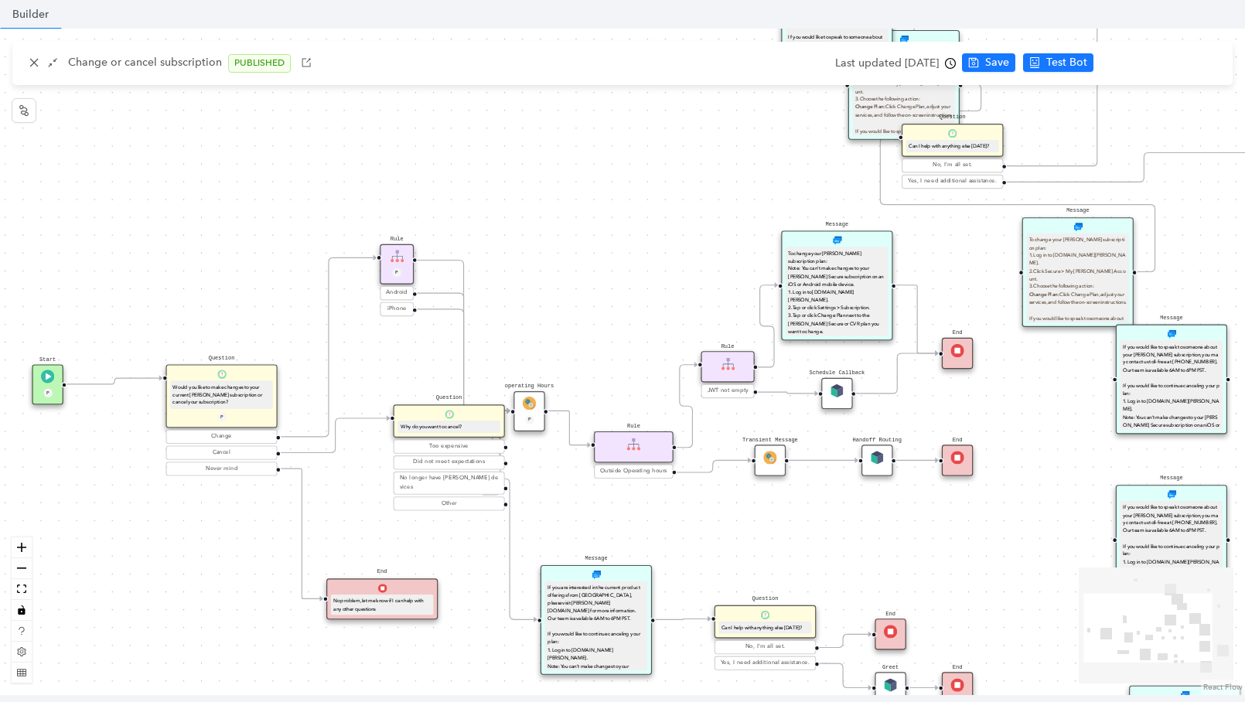
drag, startPoint x: 643, startPoint y: 504, endPoint x: 593, endPoint y: 504, distance: 50.3
click at [593, 504] on div "End Message To change your Arlo subscription plan: Note: You can’t make changes…" at bounding box center [622, 362] width 1245 height 667
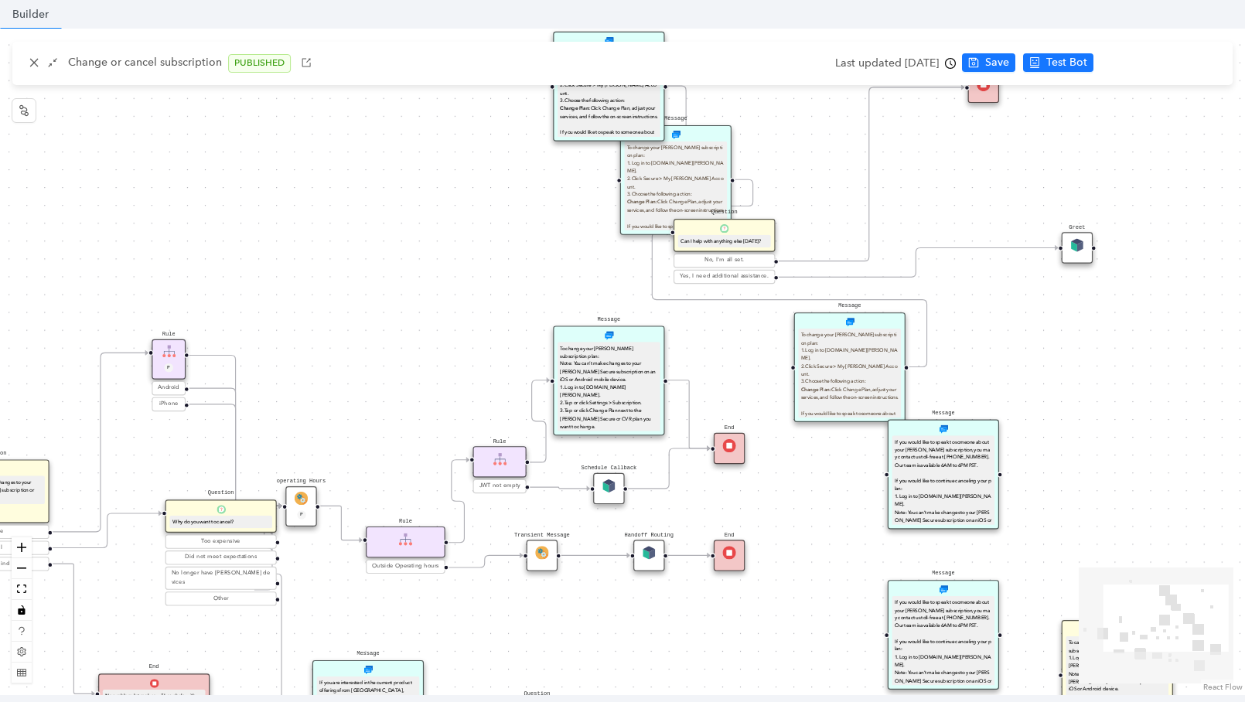
drag, startPoint x: 600, startPoint y: 183, endPoint x: 408, endPoint y: 279, distance: 215.2
click at [408, 279] on div "End Message To change your Arlo subscription plan: Note: You can’t make changes…" at bounding box center [622, 362] width 1245 height 667
click at [36, 62] on icon "close" at bounding box center [34, 62] width 11 height 11
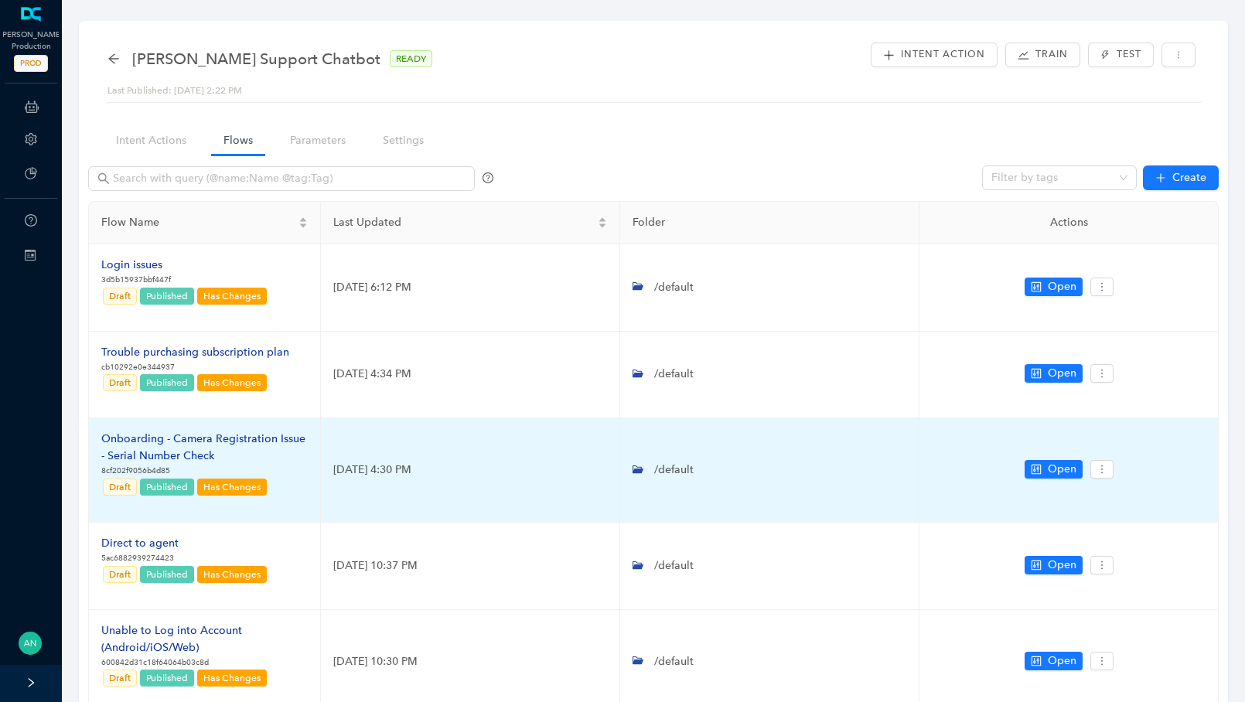
scroll to position [0, 0]
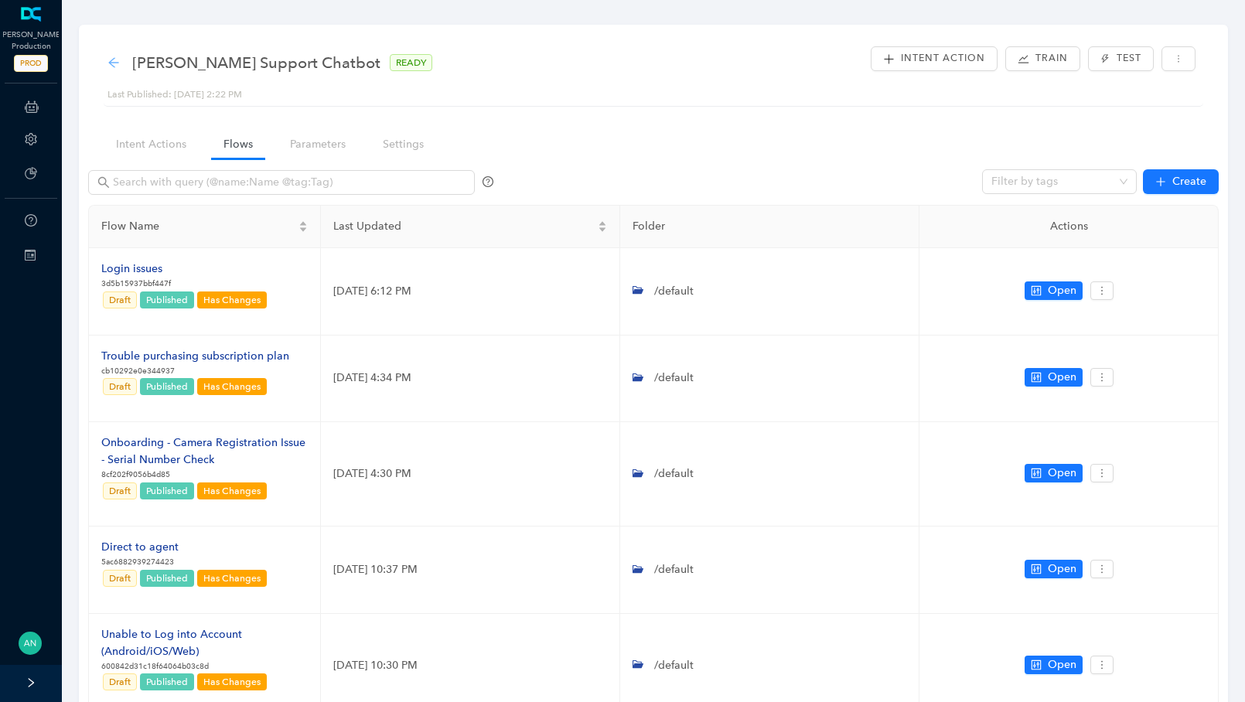
click at [114, 59] on icon "arrow-left" at bounding box center [114, 62] width 12 height 12
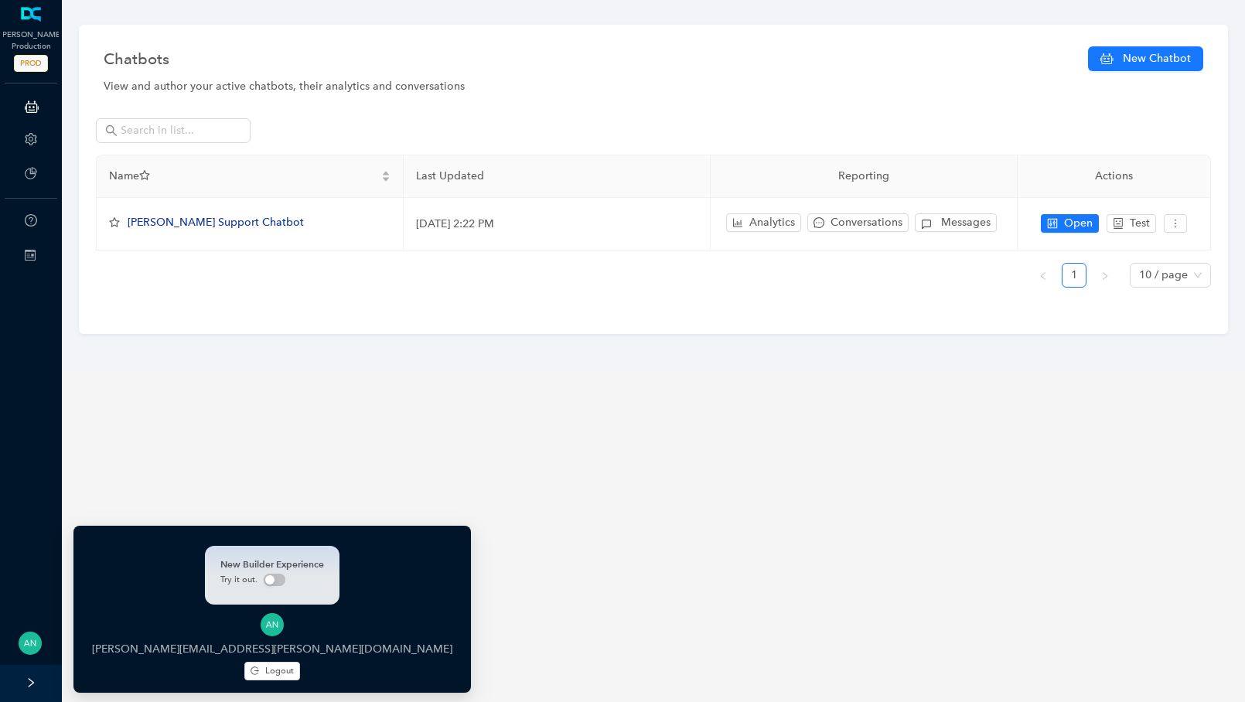
click at [27, 650] on img at bounding box center [30, 643] width 23 height 23
click at [265, 671] on span "Logout" at bounding box center [279, 670] width 29 height 13
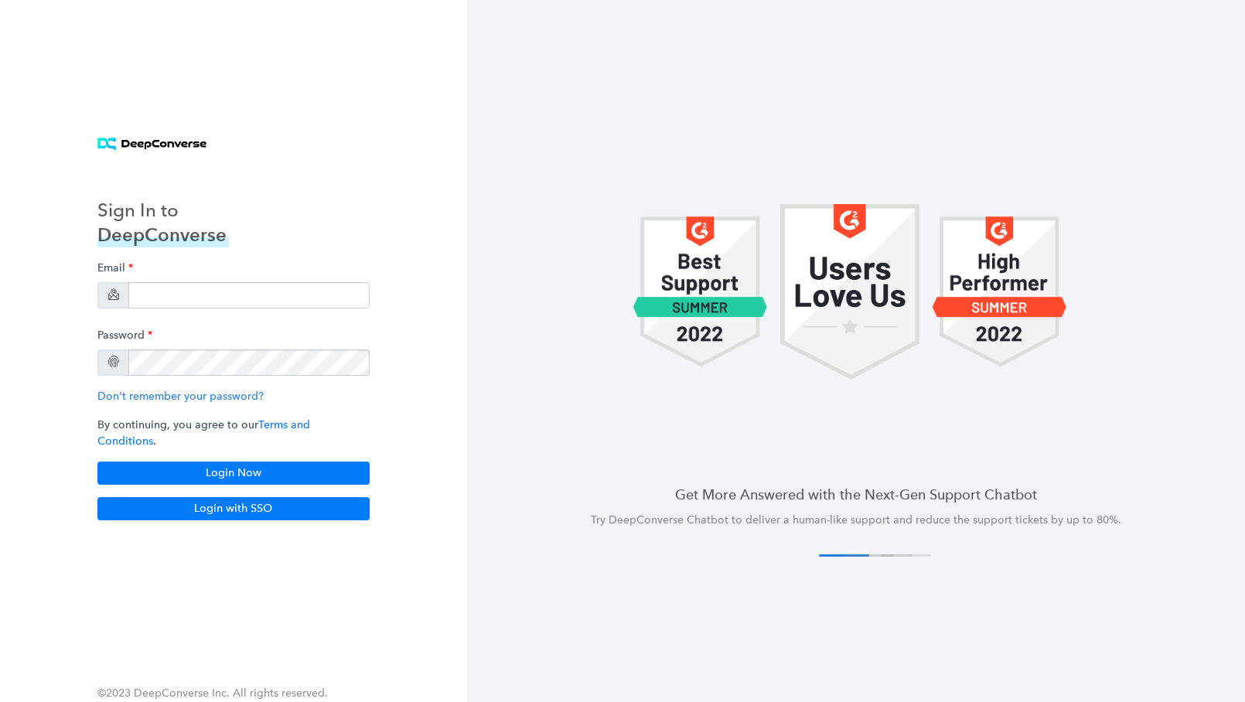
click at [187, 286] on div "Email" at bounding box center [233, 281] width 272 height 55
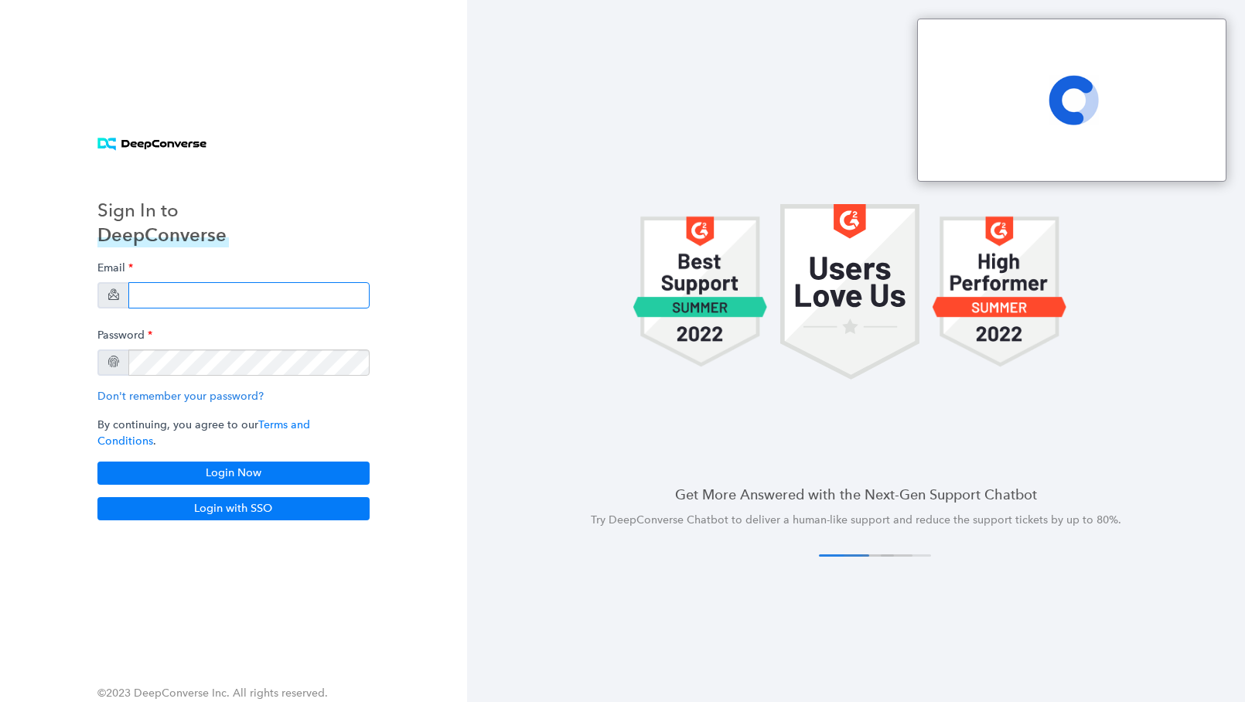
click at [183, 298] on input "email" at bounding box center [248, 295] width 241 height 26
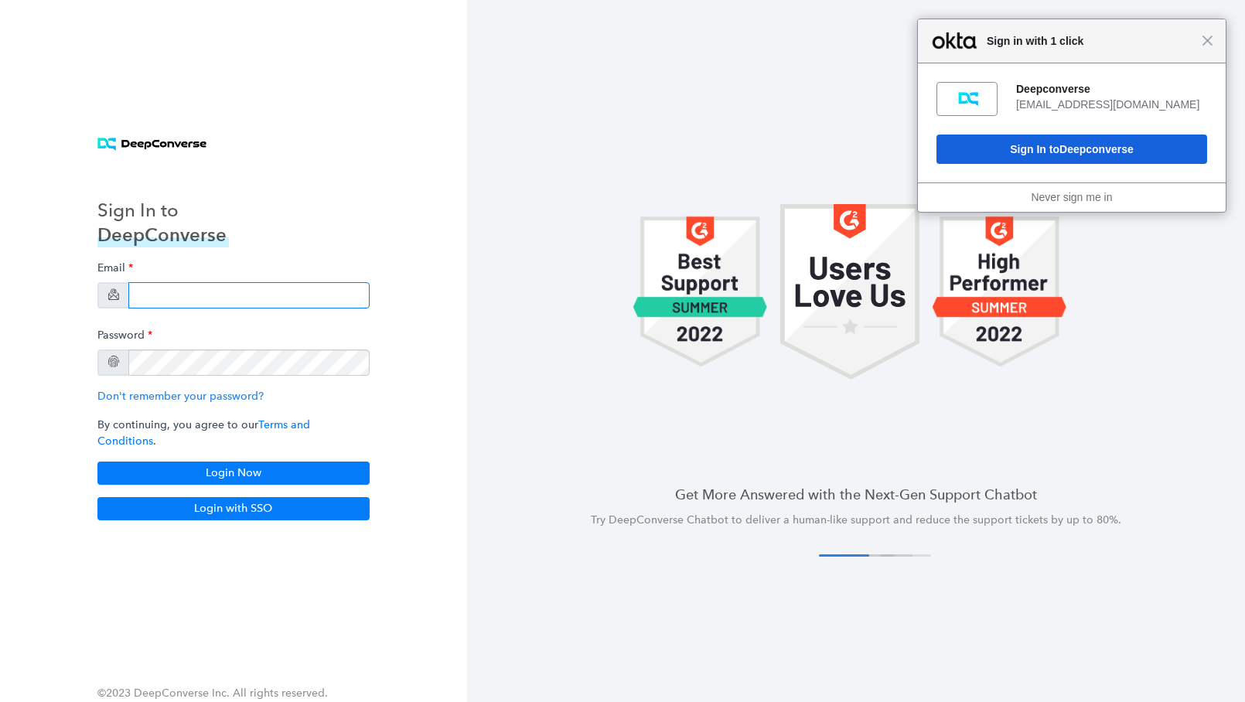
click at [183, 298] on input "email" at bounding box center [248, 295] width 241 height 26
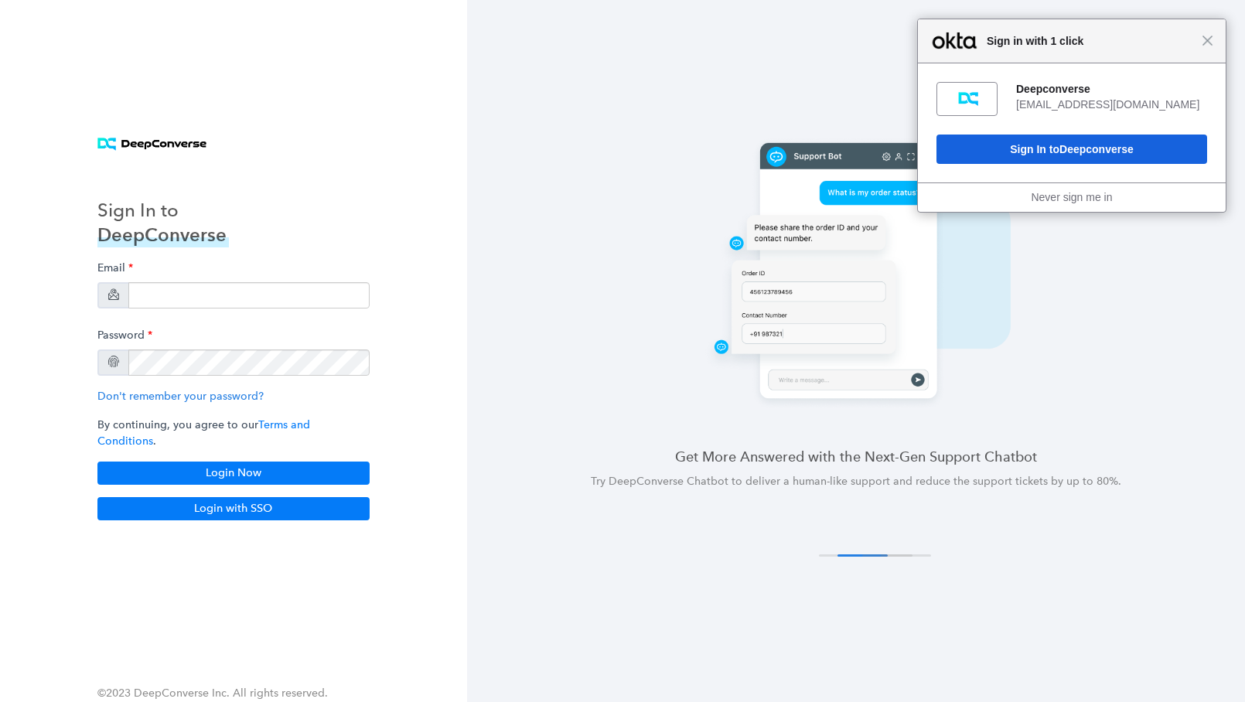
click at [1204, 49] on div "Close Sign in with 1 click" at bounding box center [1072, 41] width 308 height 44
click at [196, 295] on input "email" at bounding box center [248, 295] width 241 height 26
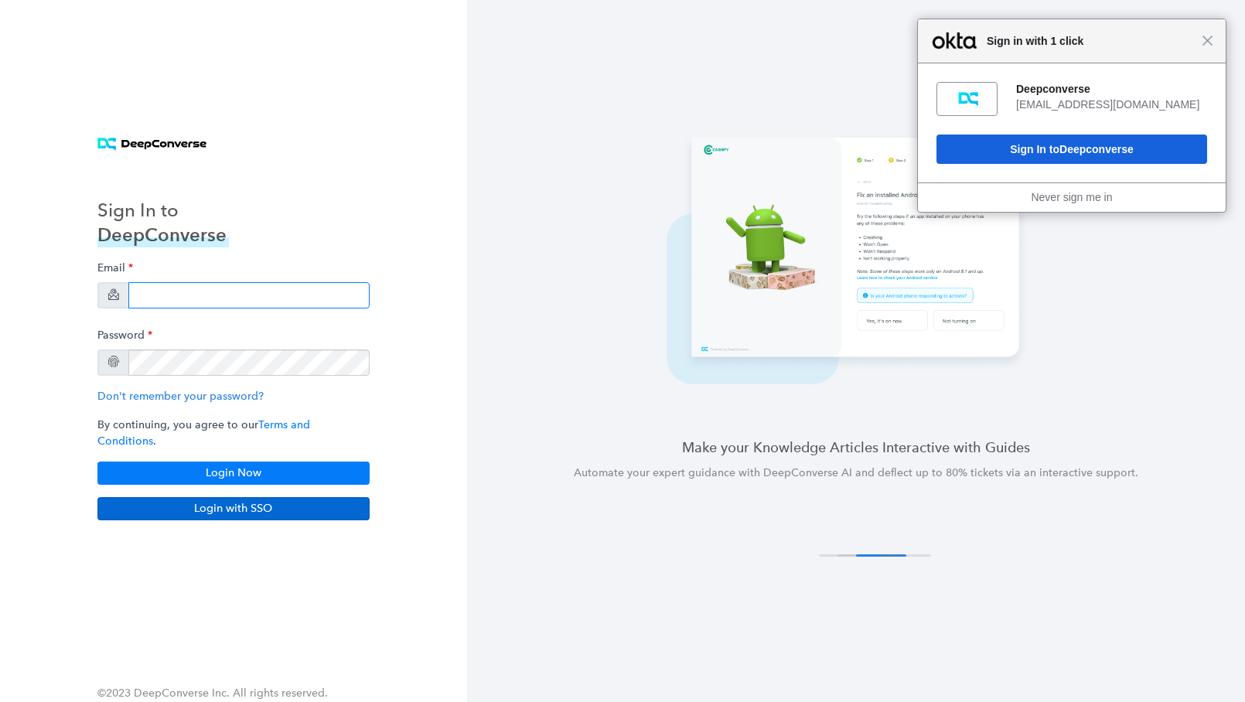
type input "[EMAIL_ADDRESS][DOMAIN_NAME]"
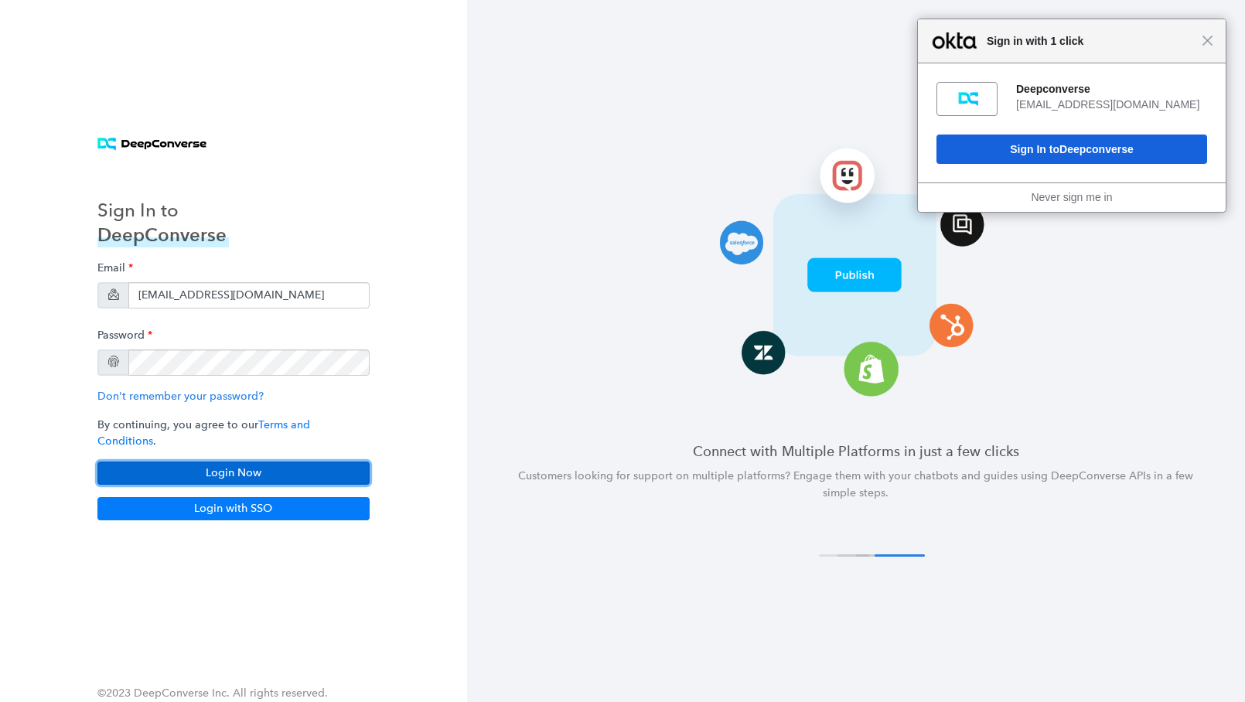
click at [142, 463] on button "Login Now" at bounding box center [233, 473] width 272 height 23
click at [1206, 39] on span "Close" at bounding box center [1208, 41] width 12 height 12
